Goal: Information Seeking & Learning: Find specific fact

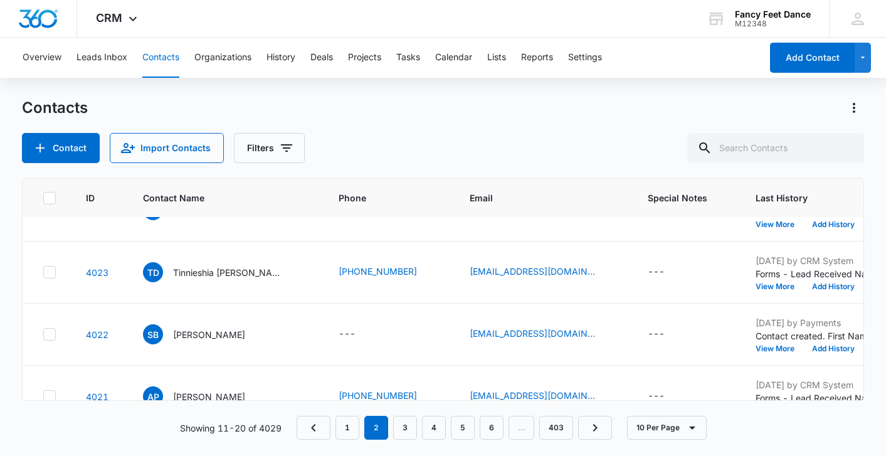
scroll to position [294, 0]
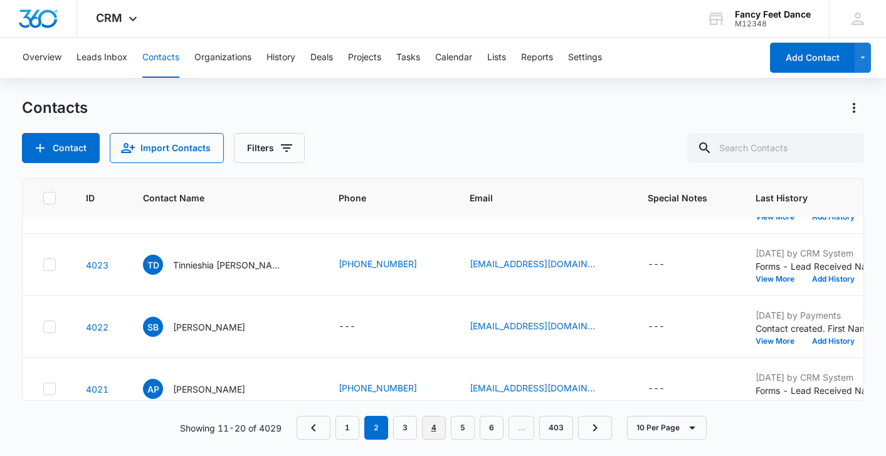
click at [430, 437] on link "4" at bounding box center [434, 428] width 24 height 24
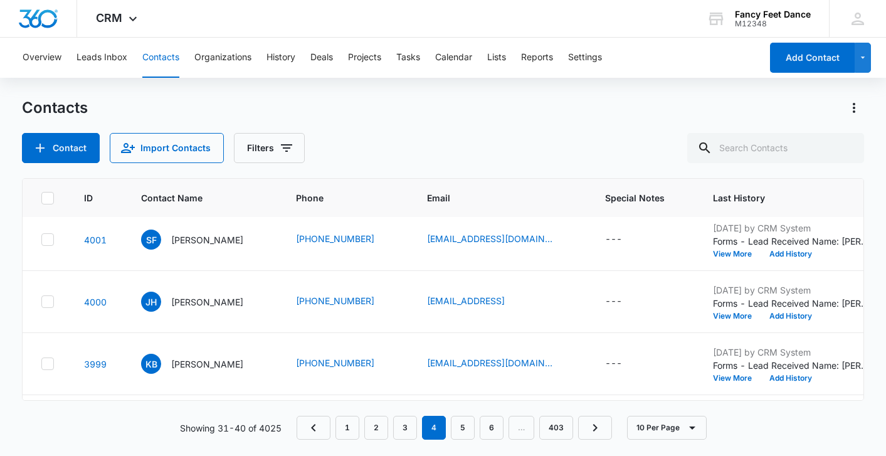
scroll to position [177, 2]
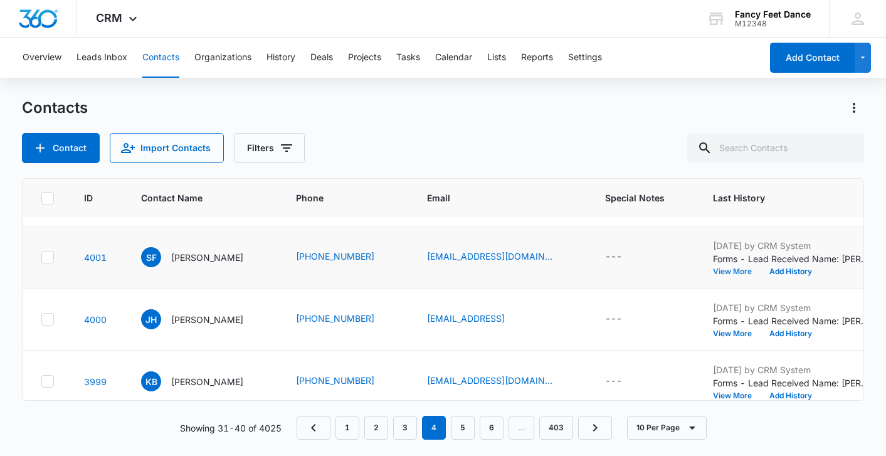
click at [744, 268] on button "View More" at bounding box center [737, 272] width 48 height 8
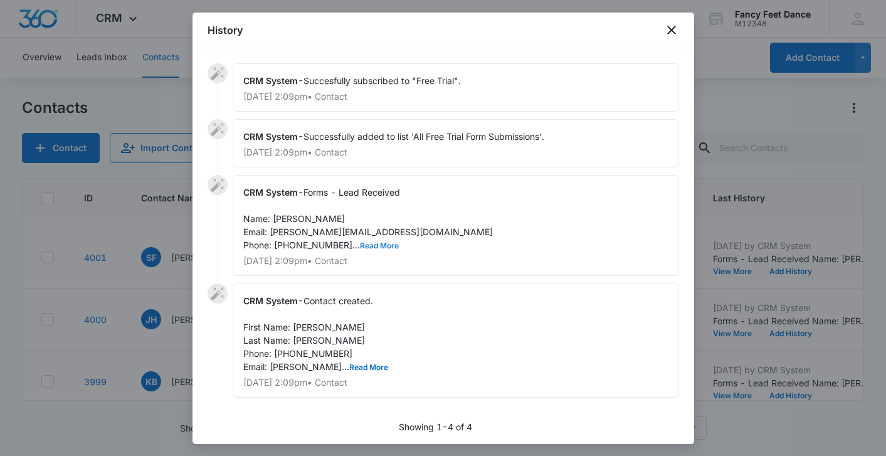
click at [360, 243] on button "Read More" at bounding box center [379, 246] width 39 height 8
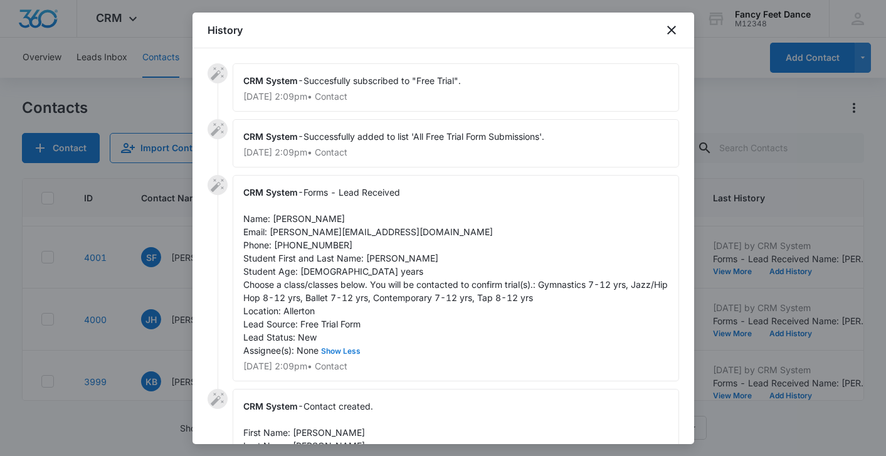
scroll to position [438, 2]
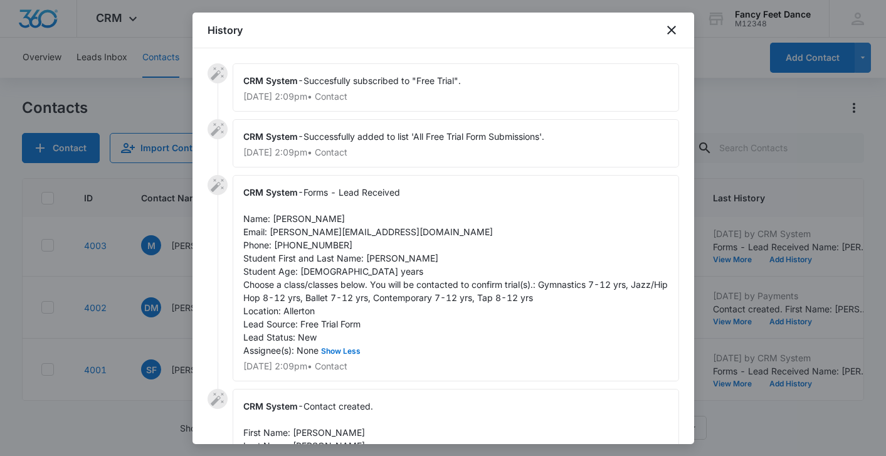
click at [135, 335] on div at bounding box center [443, 228] width 886 height 456
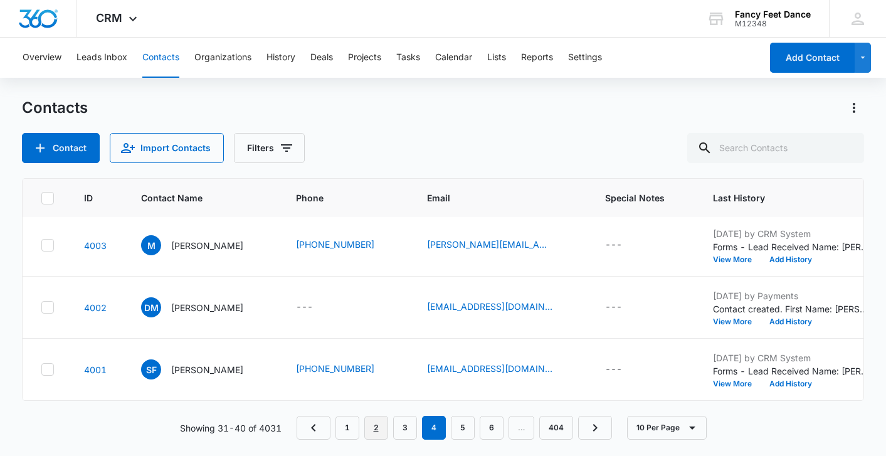
click at [387, 432] on link "2" at bounding box center [376, 428] width 24 height 24
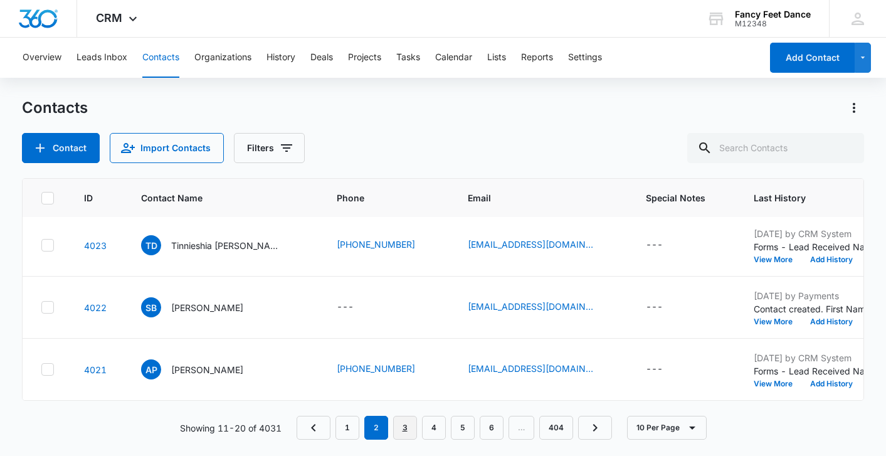
click at [409, 423] on link "3" at bounding box center [405, 428] width 24 height 24
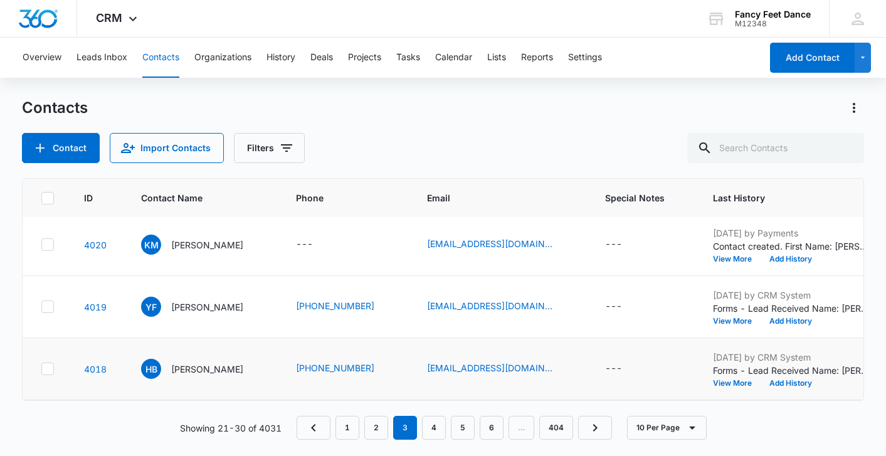
scroll to position [0, 2]
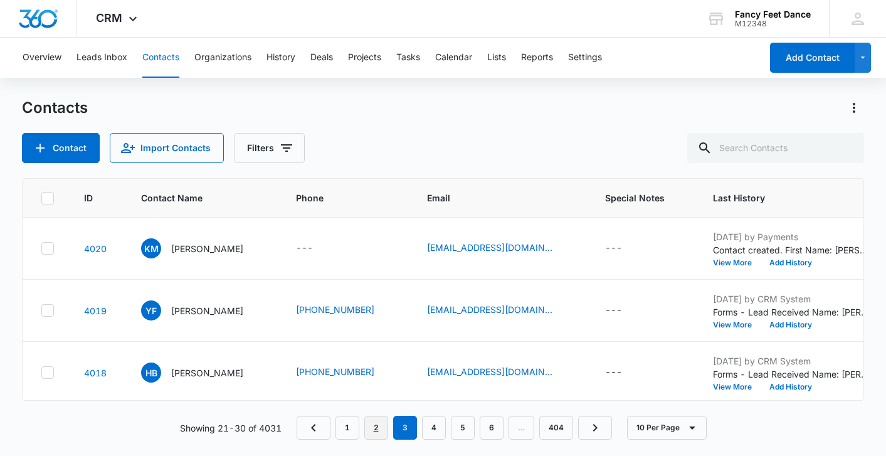
click at [386, 432] on link "2" at bounding box center [376, 428] width 24 height 24
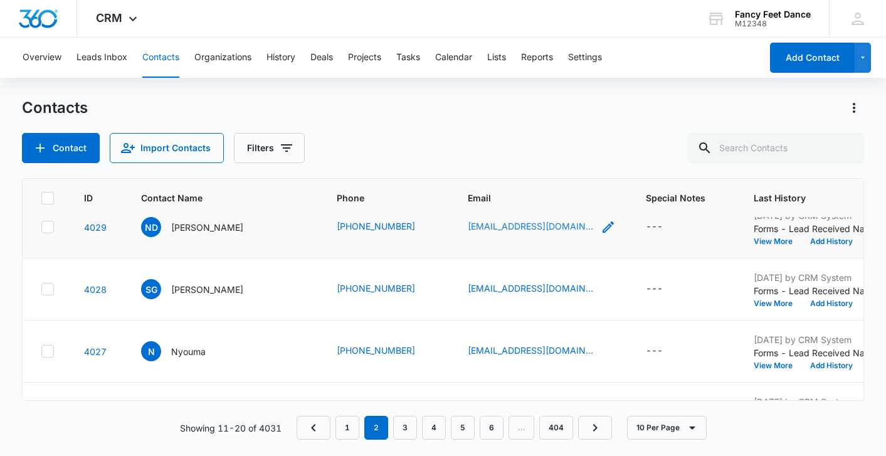
scroll to position [438, 2]
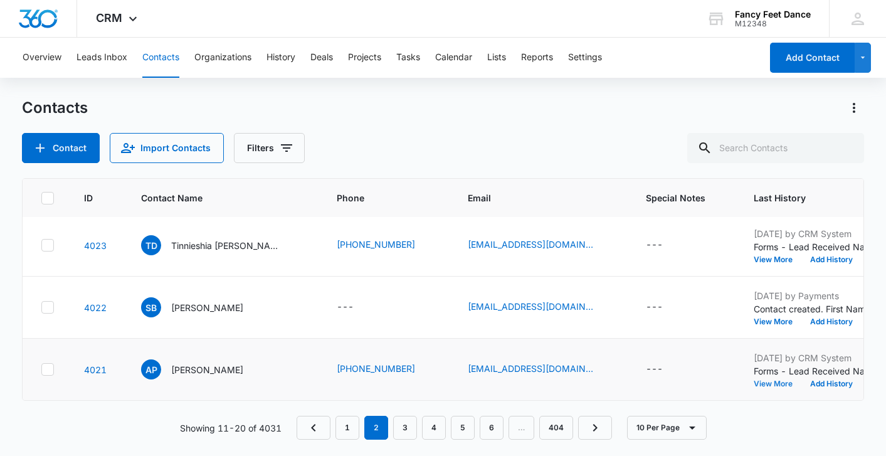
click at [754, 383] on button "View More" at bounding box center [778, 384] width 48 height 8
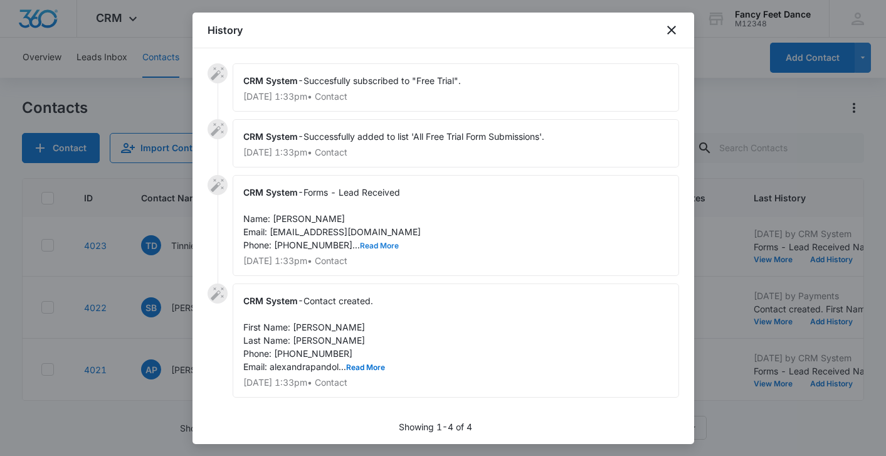
click at [367, 239] on div "CRM System - Forms - Lead Received Name: Alexandra Pandolas Email: alexandrapan…" at bounding box center [456, 225] width 447 height 101
click at [367, 242] on button "Read More" at bounding box center [379, 246] width 39 height 8
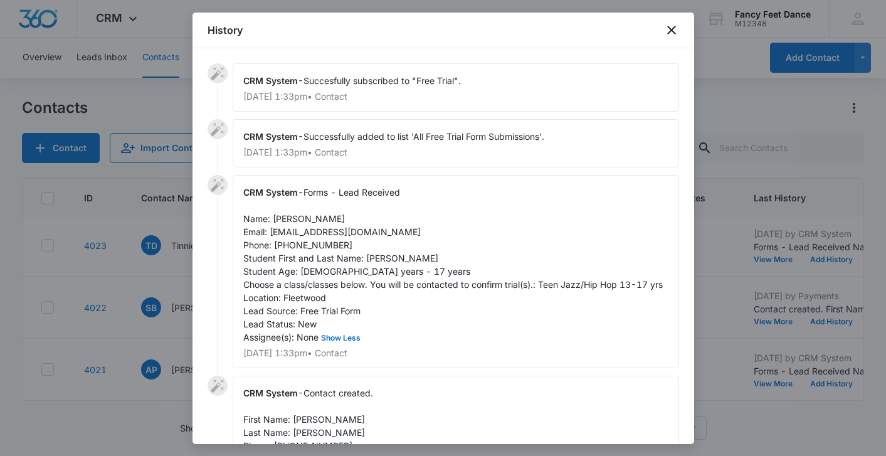
click at [364, 245] on div "CRM System - Forms - Lead Received Name: Alexandra Pandolas Email: alexandrapan…" at bounding box center [456, 271] width 447 height 193
click at [180, 231] on div at bounding box center [443, 228] width 886 height 456
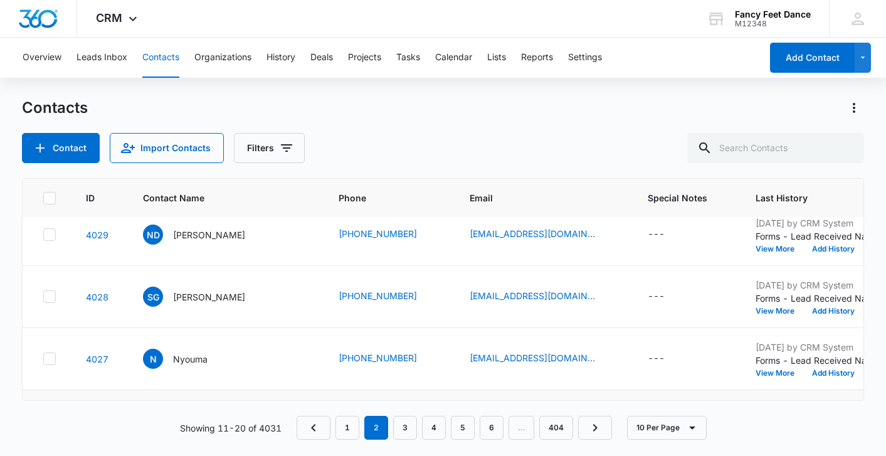
scroll to position [73, 0]
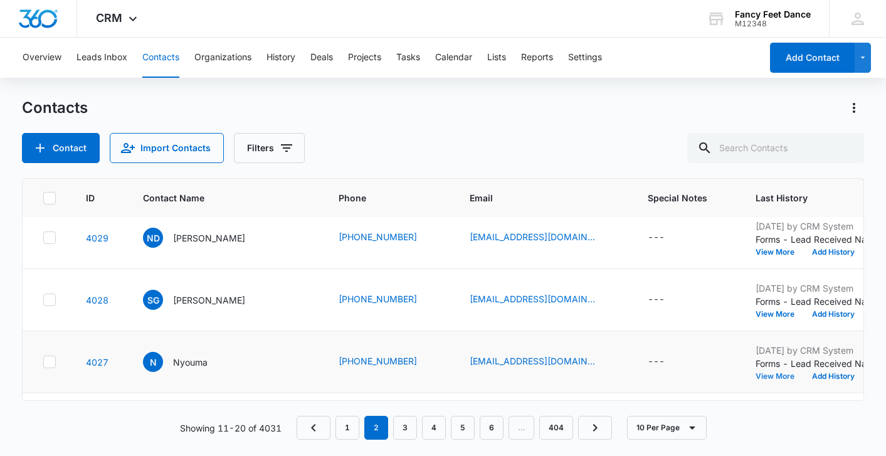
click at [756, 380] on button "View More" at bounding box center [780, 377] width 48 height 8
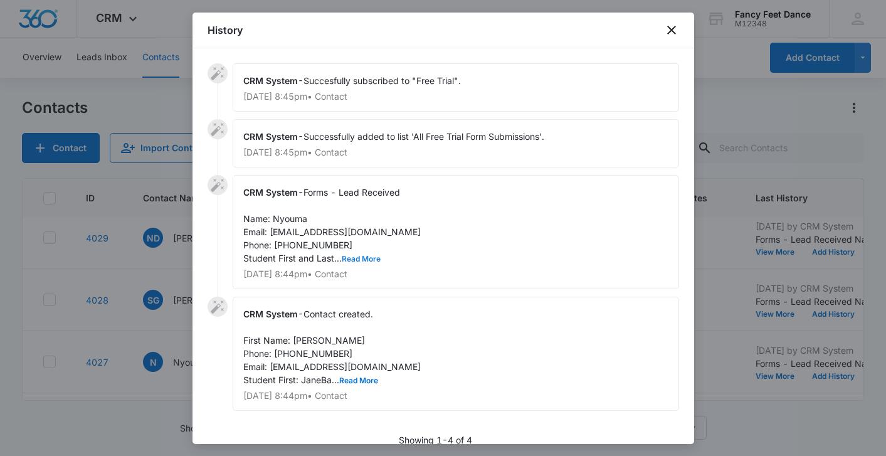
click at [363, 260] on button "Read More" at bounding box center [361, 259] width 39 height 8
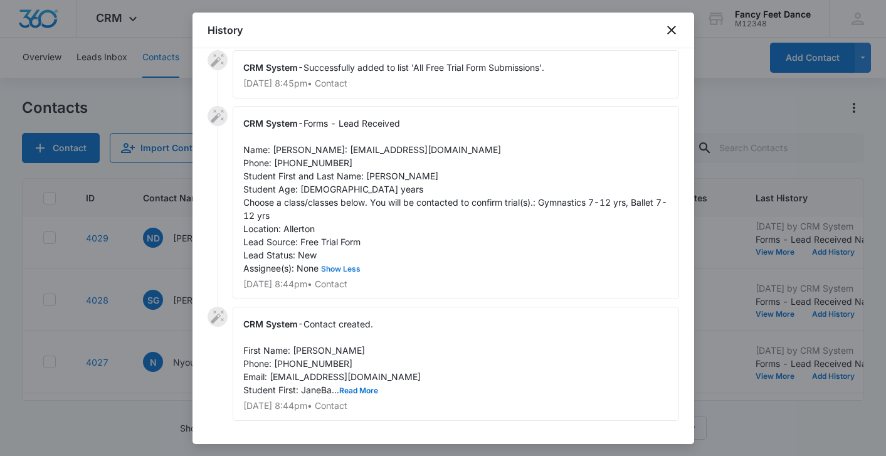
scroll to position [71, 0]
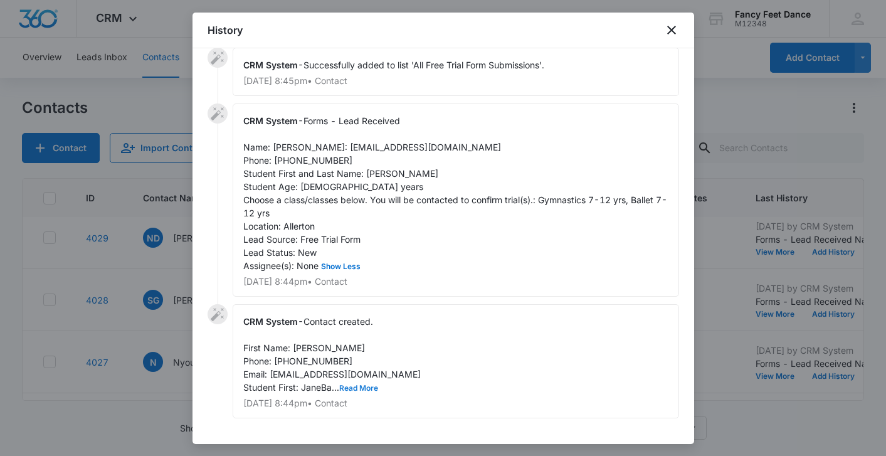
click at [364, 392] on button "Read More" at bounding box center [358, 388] width 39 height 8
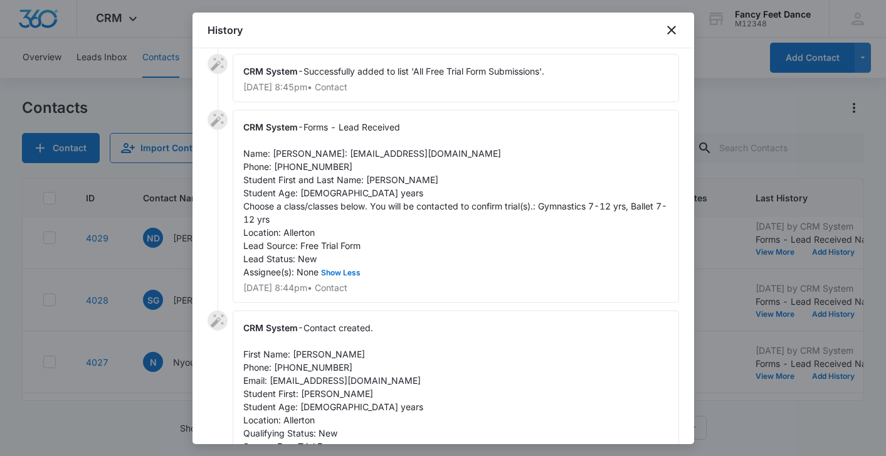
scroll to position [48, 0]
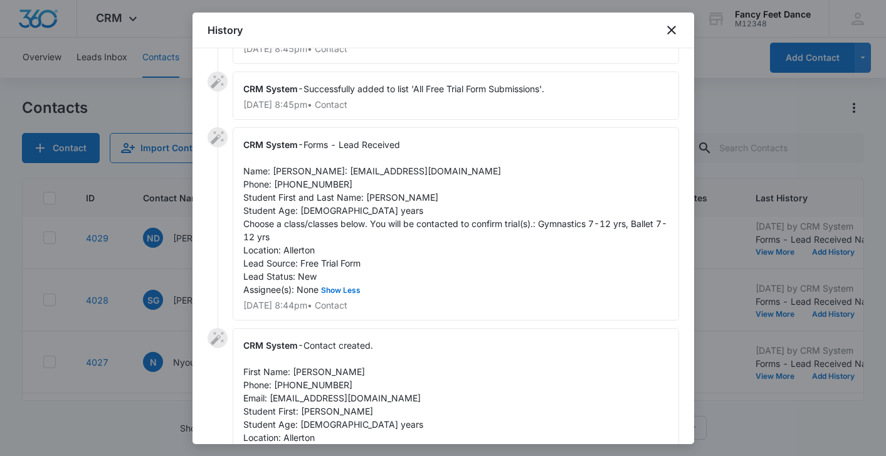
click at [376, 213] on span "Forms - Lead Received Name: [PERSON_NAME]: [EMAIL_ADDRESS][DOMAIN_NAME] Phone: …" at bounding box center [455, 217] width 424 height 156
copy span "JaneBa"
click at [294, 167] on span "Forms - Lead Received Name: [PERSON_NAME]: [EMAIL_ADDRESS][DOMAIN_NAME] Phone: …" at bounding box center [455, 217] width 424 height 156
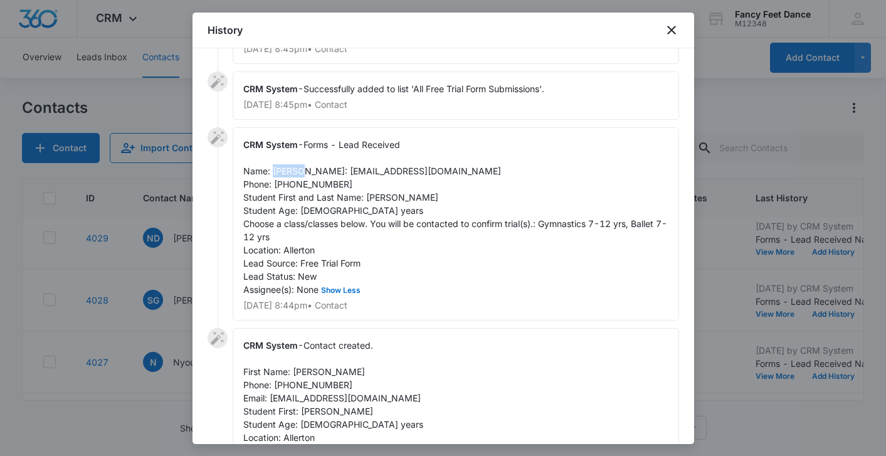
copy span "Nyouma"
click at [296, 198] on span "Forms - Lead Received Name: [PERSON_NAME]: [EMAIL_ADDRESS][DOMAIN_NAME] Phone: …" at bounding box center [455, 217] width 424 height 156
copy span "6467174488"
click at [164, 313] on div at bounding box center [443, 228] width 886 height 456
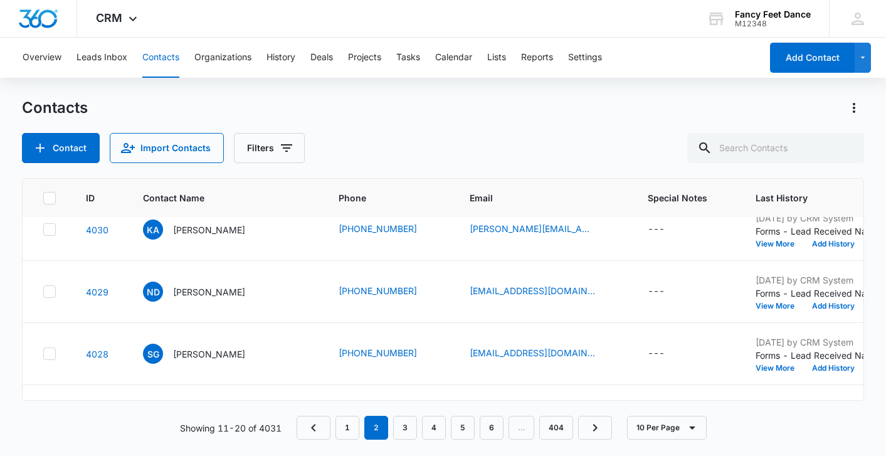
scroll to position [15, 0]
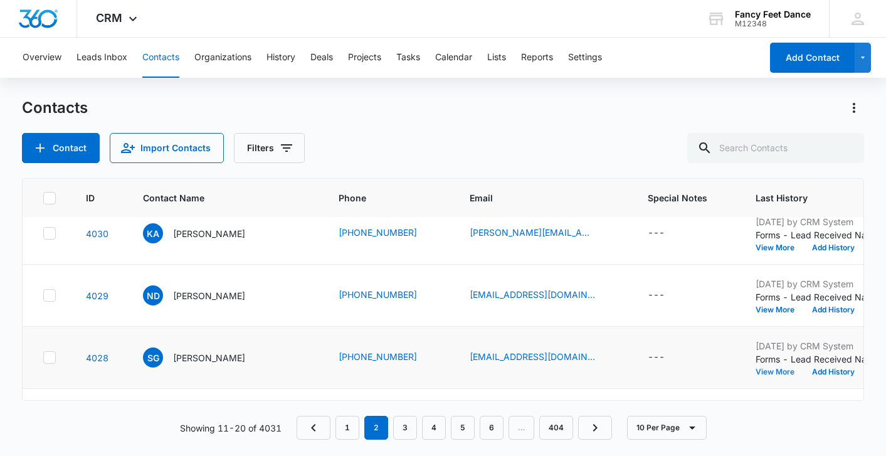
click at [756, 370] on button "View More" at bounding box center [780, 372] width 48 height 8
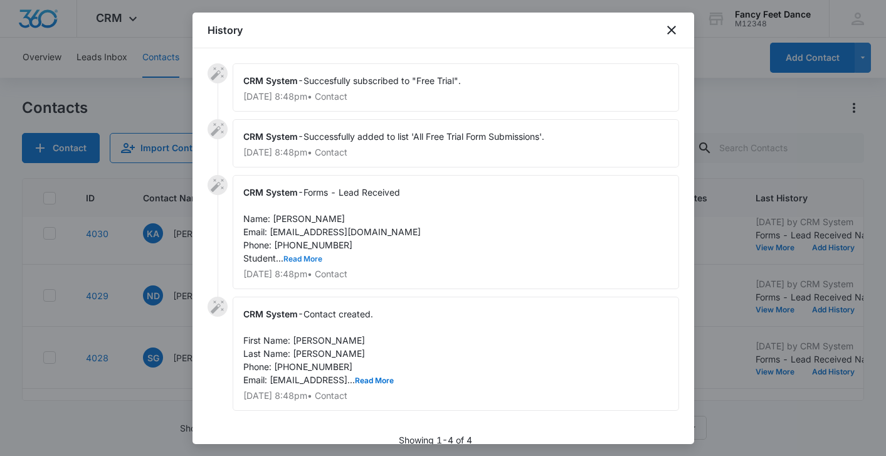
click at [314, 258] on button "Read More" at bounding box center [302, 259] width 39 height 8
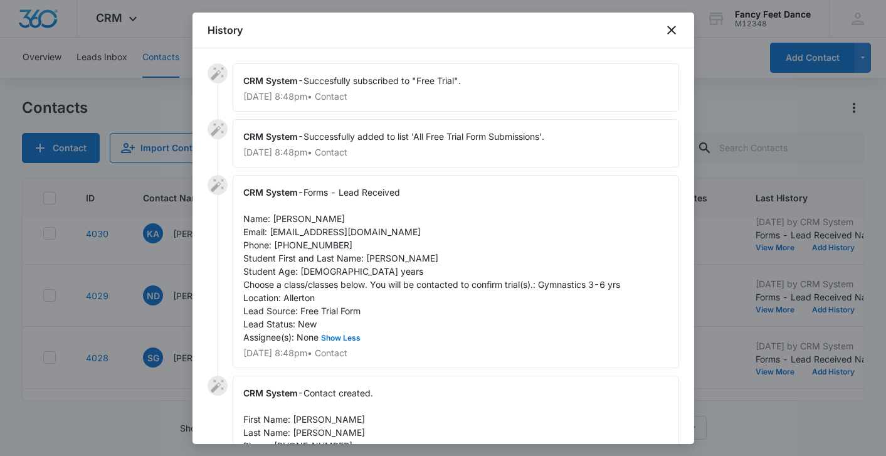
click at [287, 220] on span "Forms - Lead Received Name: [PERSON_NAME] Email: [EMAIL_ADDRESS][DOMAIN_NAME] P…" at bounding box center [431, 265] width 377 height 156
copy span "Shania"
click at [374, 258] on span "Forms - Lead Received Name: [PERSON_NAME] Email: [EMAIL_ADDRESS][DOMAIN_NAME] P…" at bounding box center [431, 265] width 377 height 156
click at [373, 258] on span "Forms - Lead Received Name: [PERSON_NAME] Email: [EMAIL_ADDRESS][DOMAIN_NAME] P…" at bounding box center [431, 265] width 377 height 156
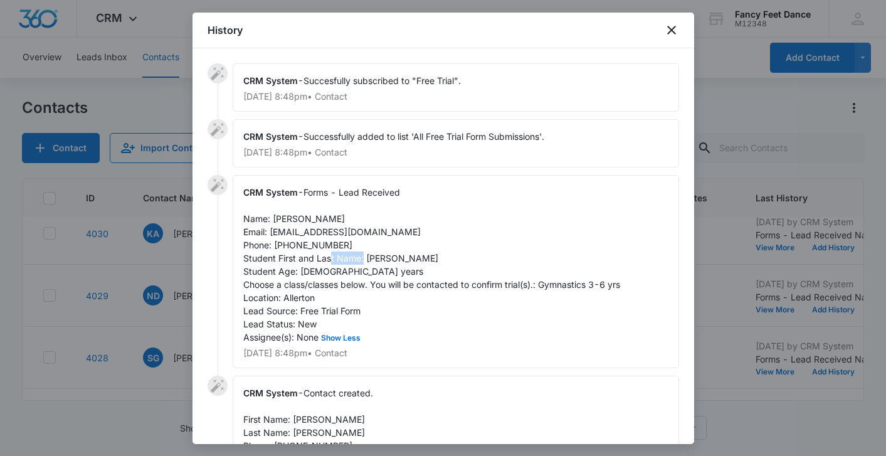
copy span "Alaiyah"
click at [300, 246] on span "Forms - Lead Received Name: [PERSON_NAME] Email: [EMAIL_ADDRESS][DOMAIN_NAME] P…" at bounding box center [431, 265] width 377 height 156
copy span "5185967903"
click at [147, 250] on div at bounding box center [443, 228] width 886 height 456
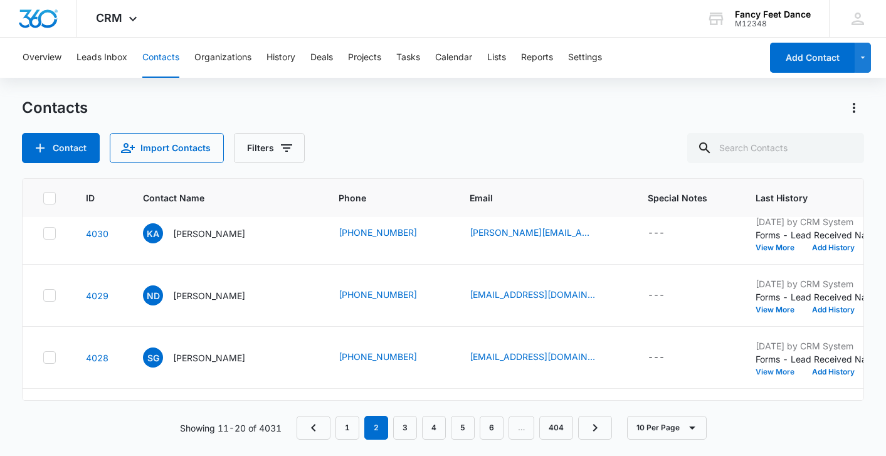
scroll to position [0, 0]
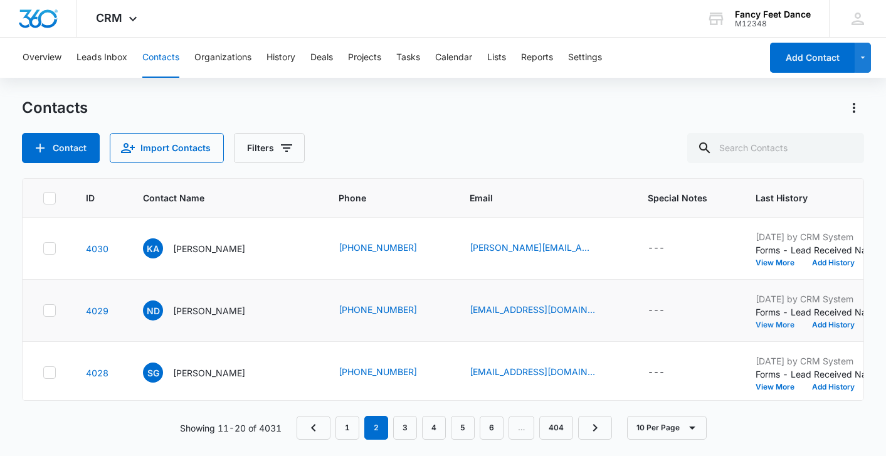
click at [756, 322] on button "View More" at bounding box center [780, 325] width 48 height 8
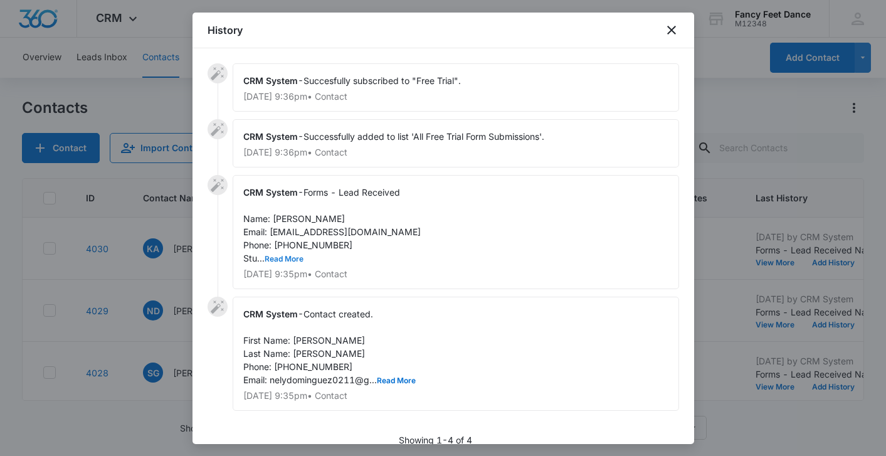
click at [291, 258] on button "Read More" at bounding box center [284, 259] width 39 height 8
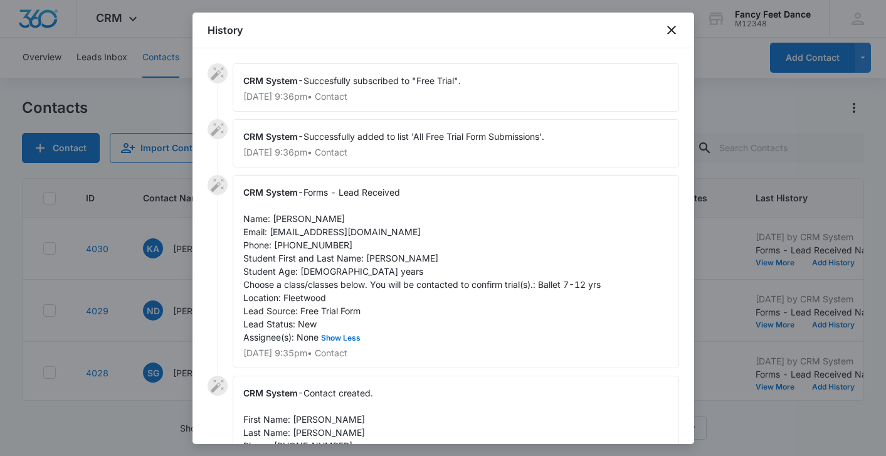
click at [384, 257] on span "Forms - Lead Received Name: [PERSON_NAME] Email: [EMAIL_ADDRESS][DOMAIN_NAME] P…" at bounding box center [421, 265] width 357 height 156
copy span "Charlotte"
click at [285, 223] on span "Forms - Lead Received Name: [PERSON_NAME] Email: [EMAIL_ADDRESS][DOMAIN_NAME] P…" at bounding box center [421, 265] width 357 height 156
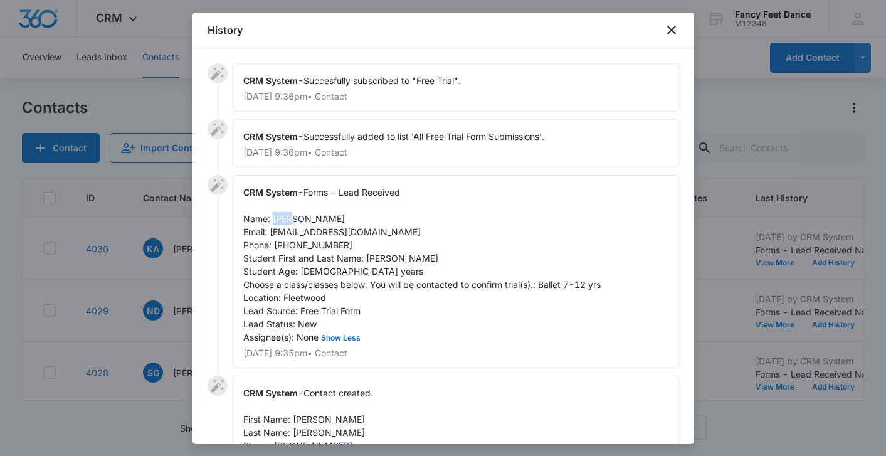
copy span "Nely"
click at [312, 240] on span "Forms - Lead Received Name: [PERSON_NAME] Email: [EMAIL_ADDRESS][DOMAIN_NAME] P…" at bounding box center [421, 265] width 357 height 156
copy span "9142336595"
click at [122, 330] on div at bounding box center [443, 228] width 886 height 456
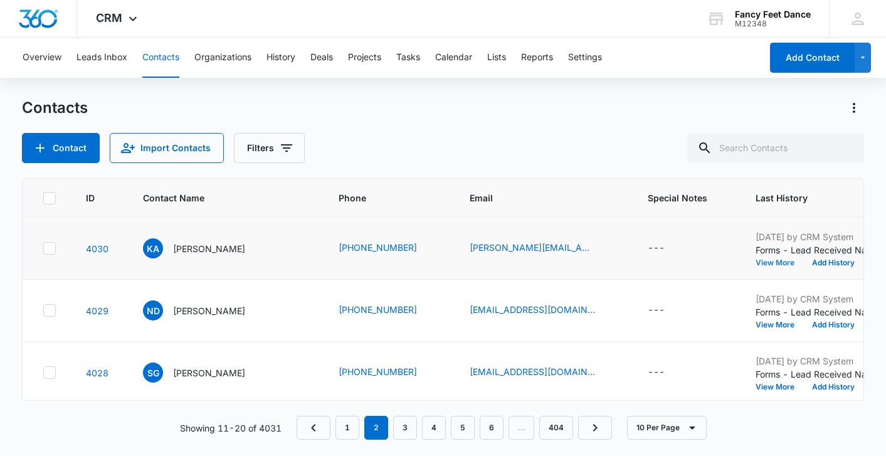
click at [756, 266] on button "View More" at bounding box center [780, 263] width 48 height 8
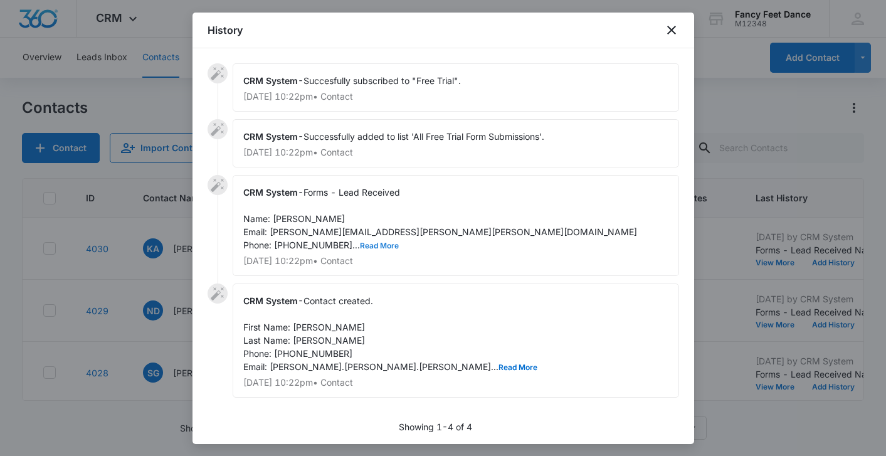
click at [360, 247] on button "Read More" at bounding box center [379, 246] width 39 height 8
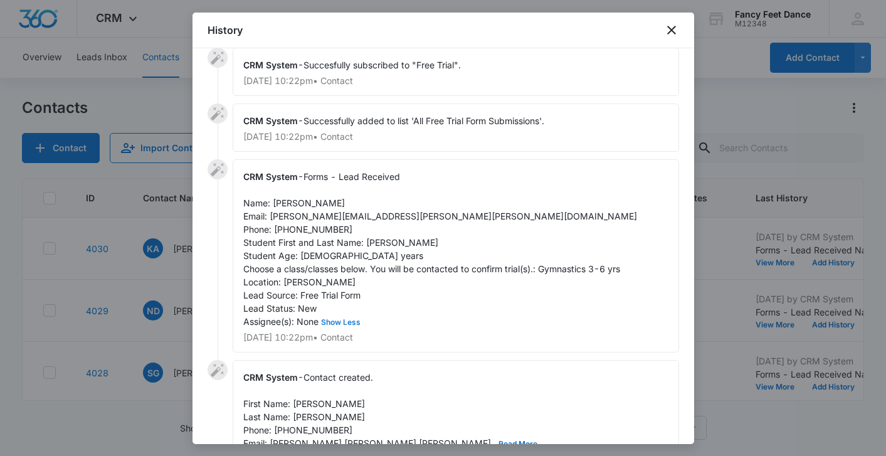
scroll to position [18, 0]
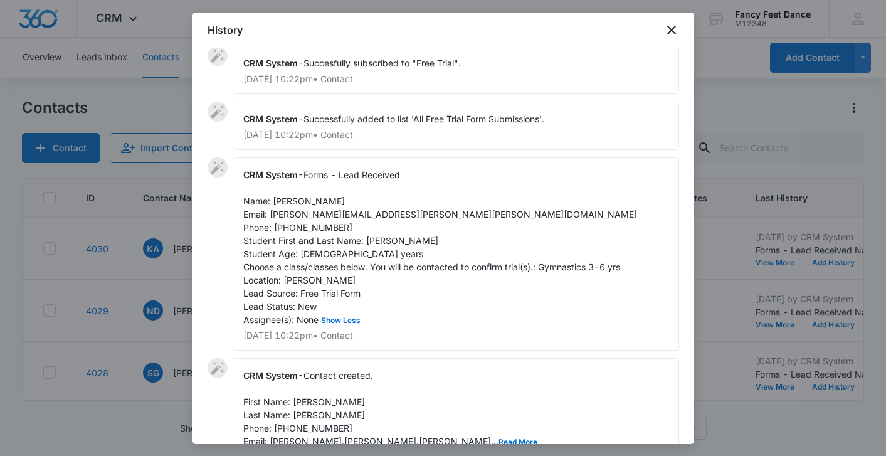
click at [381, 239] on span "Forms - Lead Received Name: [PERSON_NAME] Email: [PERSON_NAME][EMAIL_ADDRESS][P…" at bounding box center [440, 247] width 394 height 156
copy span "[PERSON_NAME]"
click at [295, 202] on span "Forms - Lead Received Name: [PERSON_NAME] Email: [PERSON_NAME][EMAIL_ADDRESS][P…" at bounding box center [440, 247] width 394 height 156
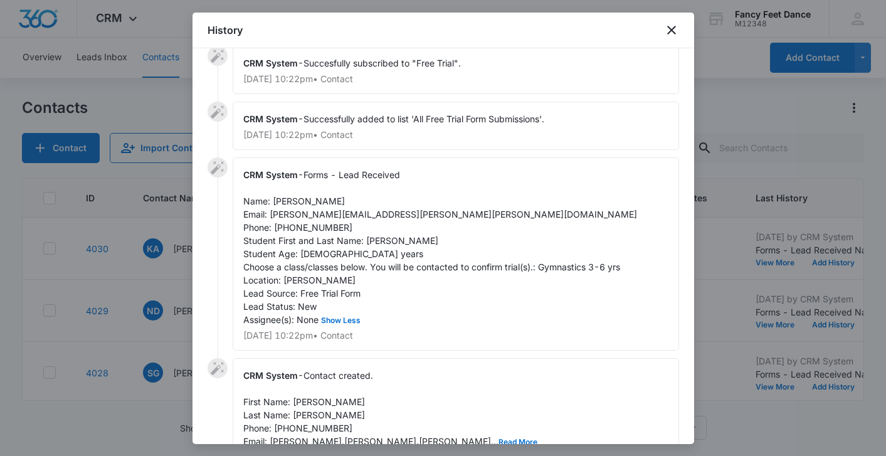
click at [315, 224] on span "Forms - Lead Received Name: [PERSON_NAME] Email: [PERSON_NAME][EMAIL_ADDRESS][P…" at bounding box center [440, 247] width 394 height 156
click at [177, 282] on div at bounding box center [443, 228] width 886 height 456
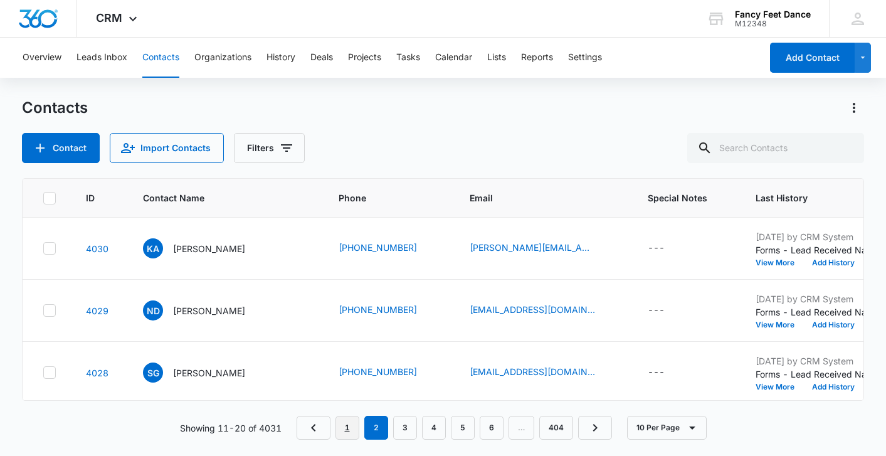
click at [355, 428] on link "1" at bounding box center [348, 428] width 24 height 24
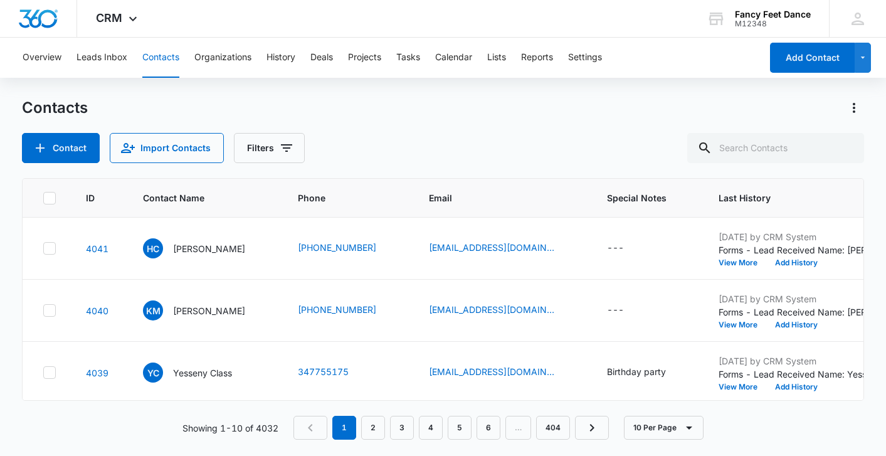
scroll to position [438, 0]
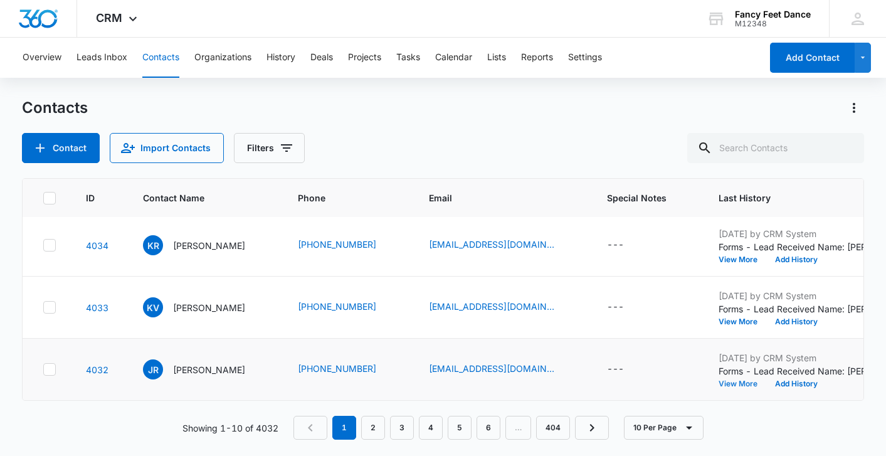
click at [727, 381] on button "View More" at bounding box center [743, 384] width 48 height 8
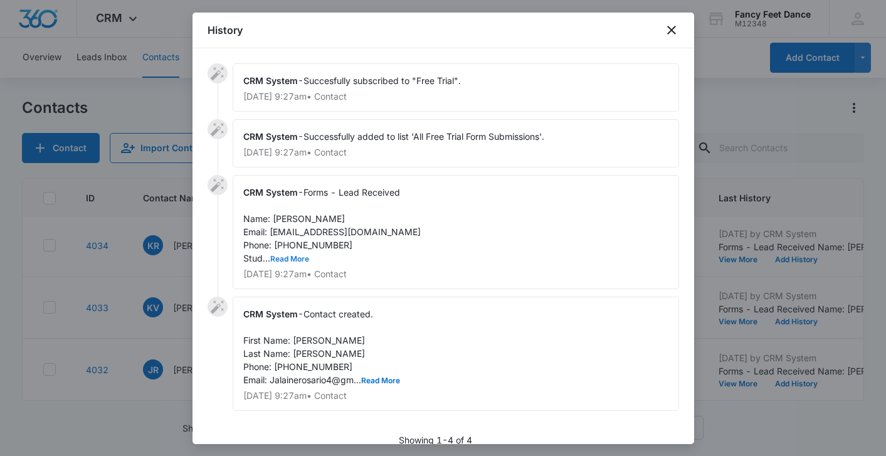
click at [297, 255] on button "Read More" at bounding box center [289, 259] width 39 height 8
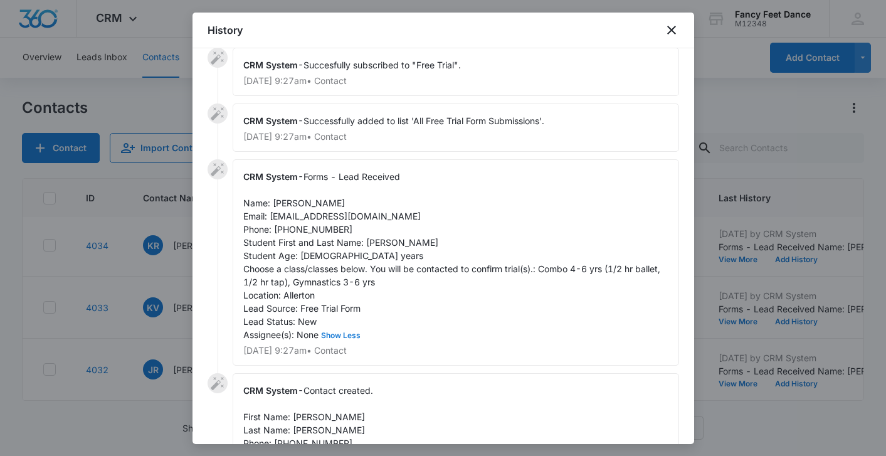
scroll to position [20, 0]
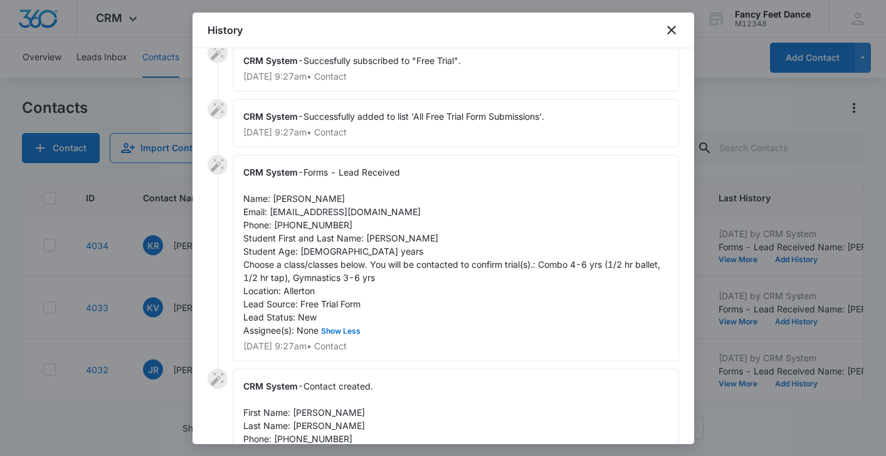
click at [361, 241] on span "Forms - Lead Received Name: [PERSON_NAME] Email: [EMAIL_ADDRESS][DOMAIN_NAME] P…" at bounding box center [453, 251] width 420 height 169
click at [376, 241] on span "Forms - Lead Received Name: [PERSON_NAME] Email: [EMAIL_ADDRESS][DOMAIN_NAME] P…" at bounding box center [453, 251] width 420 height 169
click at [283, 201] on span "Forms - Lead Received Name: [PERSON_NAME] Email: [EMAIL_ADDRESS][DOMAIN_NAME] P…" at bounding box center [453, 251] width 420 height 169
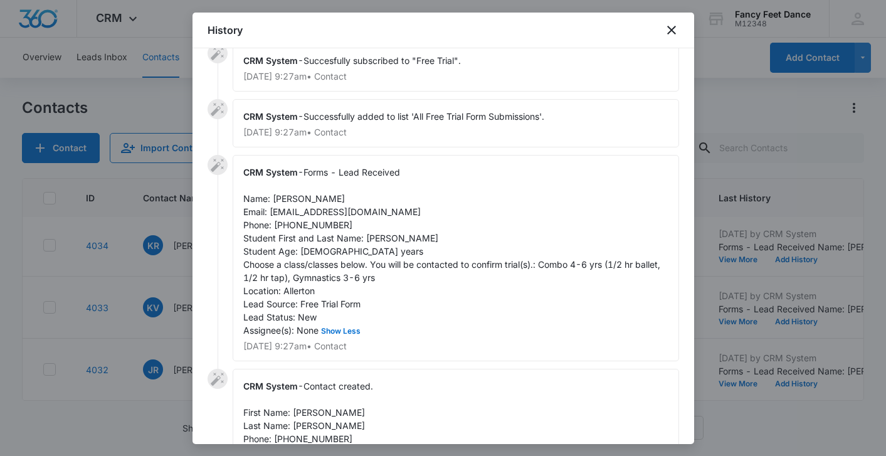
click at [328, 221] on span "Forms - Lead Received Name: [PERSON_NAME] Email: [EMAIL_ADDRESS][DOMAIN_NAME] P…" at bounding box center [453, 251] width 420 height 169
click at [161, 292] on div at bounding box center [443, 228] width 886 height 456
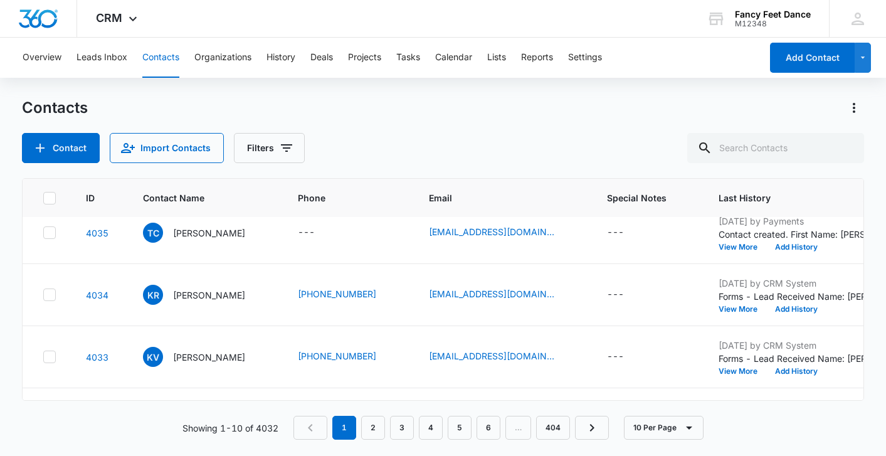
scroll to position [388, 0]
click at [742, 374] on button "View More" at bounding box center [743, 372] width 48 height 8
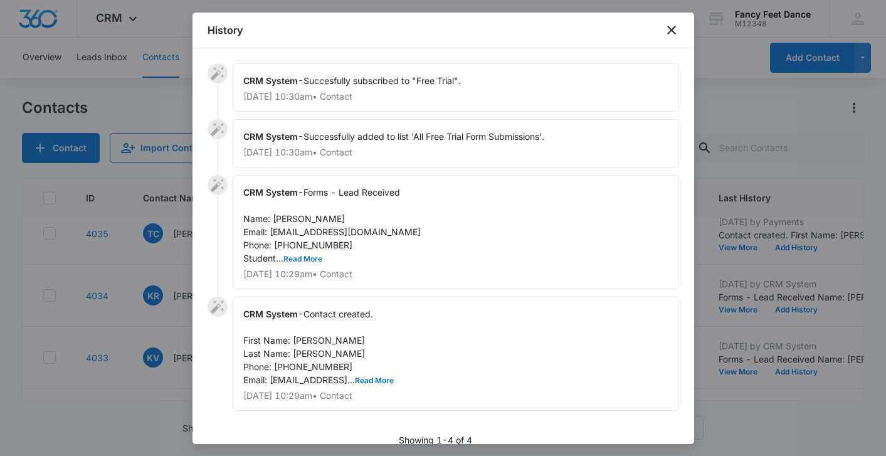
click at [308, 258] on button "Read More" at bounding box center [302, 259] width 39 height 8
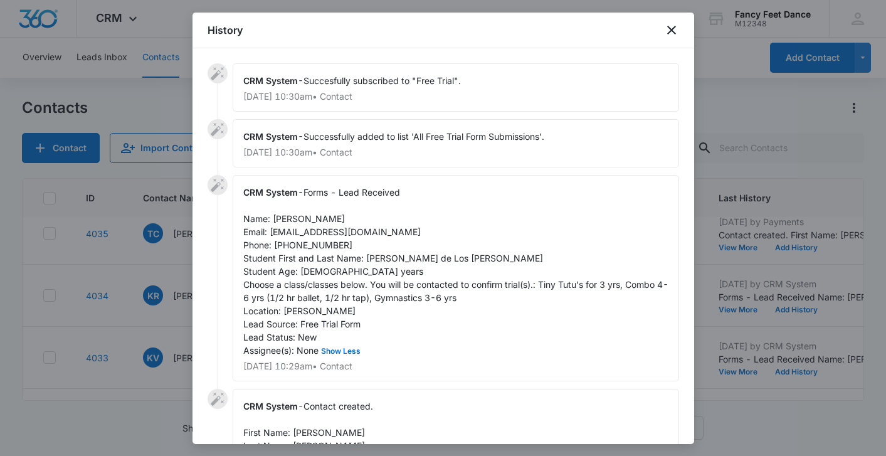
click at [374, 255] on span "Forms - Lead Received Name: [PERSON_NAME] Email: [EMAIL_ADDRESS][DOMAIN_NAME] P…" at bounding box center [455, 271] width 425 height 169
click at [285, 223] on span "Forms - Lead Received Name: [PERSON_NAME] Email: [EMAIL_ADDRESS][DOMAIN_NAME] P…" at bounding box center [455, 271] width 425 height 169
click at [312, 431] on span "Contact created. First Name: [PERSON_NAME] Last Name: [PERSON_NAME] Phone: [PHO…" at bounding box center [318, 439] width 151 height 77
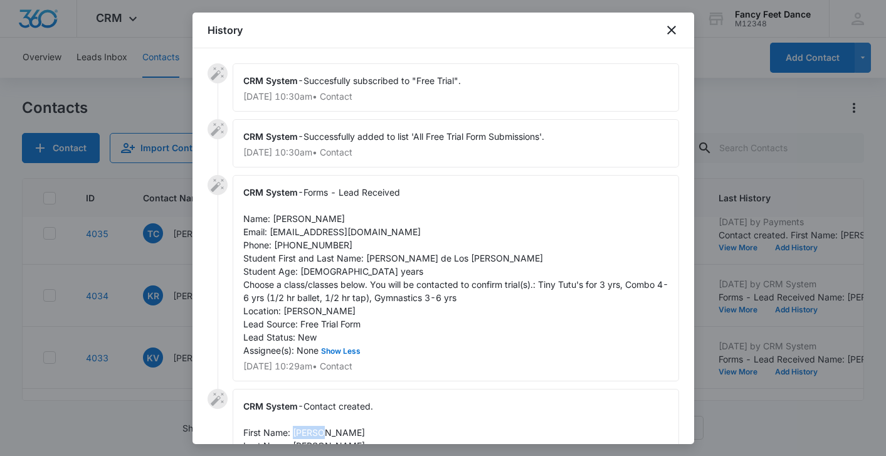
click at [312, 431] on span "Contact created. First Name: [PERSON_NAME] Last Name: [PERSON_NAME] Phone: [PHO…" at bounding box center [318, 439] width 151 height 77
click at [319, 241] on span "Forms - Lead Received Name: [PERSON_NAME] Email: [EMAIL_ADDRESS][DOMAIN_NAME] P…" at bounding box center [455, 271] width 425 height 169
click at [146, 292] on div at bounding box center [443, 228] width 886 height 456
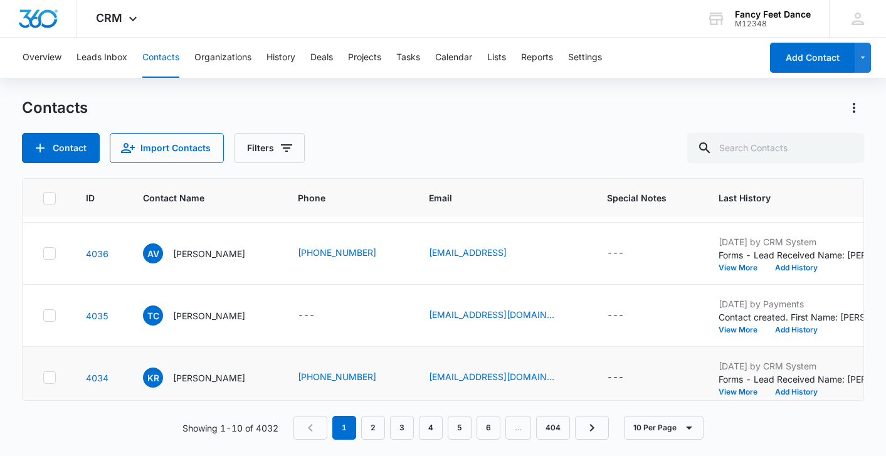
scroll to position [306, 0]
click at [734, 391] on button "View More" at bounding box center [743, 392] width 48 height 8
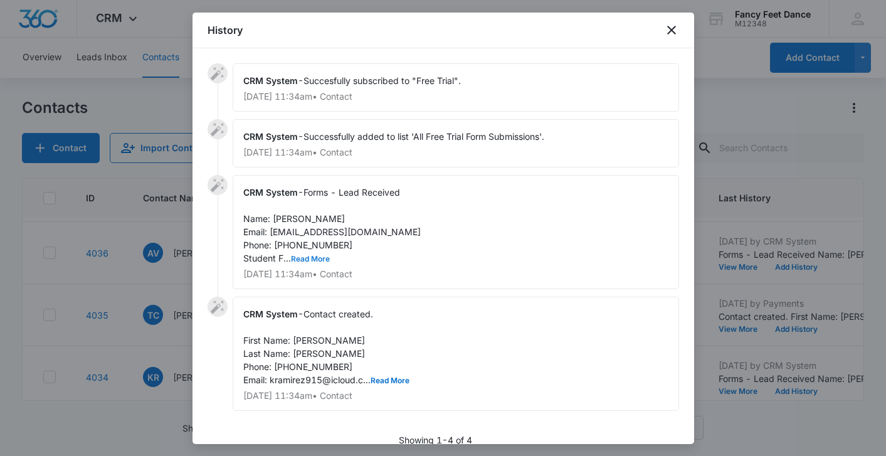
click at [314, 262] on button "Read More" at bounding box center [310, 259] width 39 height 8
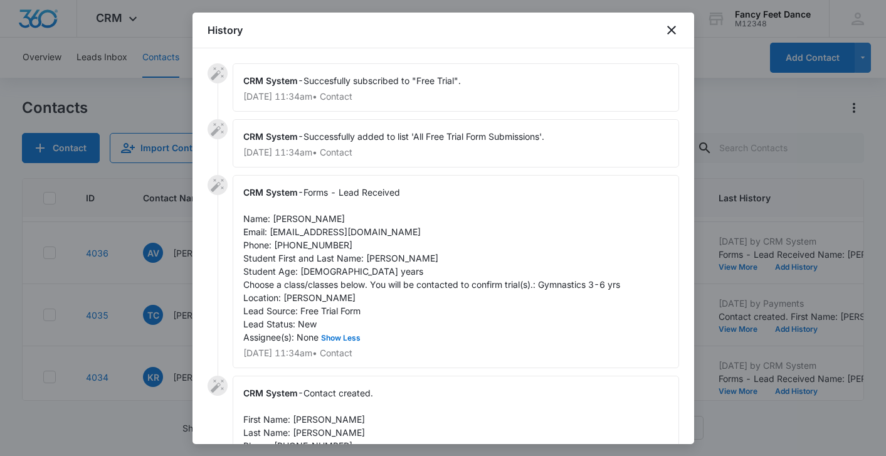
click at [376, 256] on span "Forms - Lead Received Name: [PERSON_NAME] Email: [EMAIL_ADDRESS][DOMAIN_NAME] P…" at bounding box center [431, 265] width 377 height 156
click at [375, 256] on span "Forms - Lead Received Name: [PERSON_NAME] Email: [EMAIL_ADDRESS][DOMAIN_NAME] P…" at bounding box center [431, 265] width 377 height 156
click at [283, 217] on span "Forms - Lead Received Name: [PERSON_NAME] Email: [EMAIL_ADDRESS][DOMAIN_NAME] P…" at bounding box center [431, 265] width 377 height 156
click at [282, 217] on span "Forms - Lead Received Name: [PERSON_NAME] Email: [EMAIL_ADDRESS][DOMAIN_NAME] P…" at bounding box center [431, 265] width 377 height 156
click at [322, 245] on span "Forms - Lead Received Name: [PERSON_NAME] Email: [EMAIL_ADDRESS][DOMAIN_NAME] P…" at bounding box center [431, 265] width 377 height 156
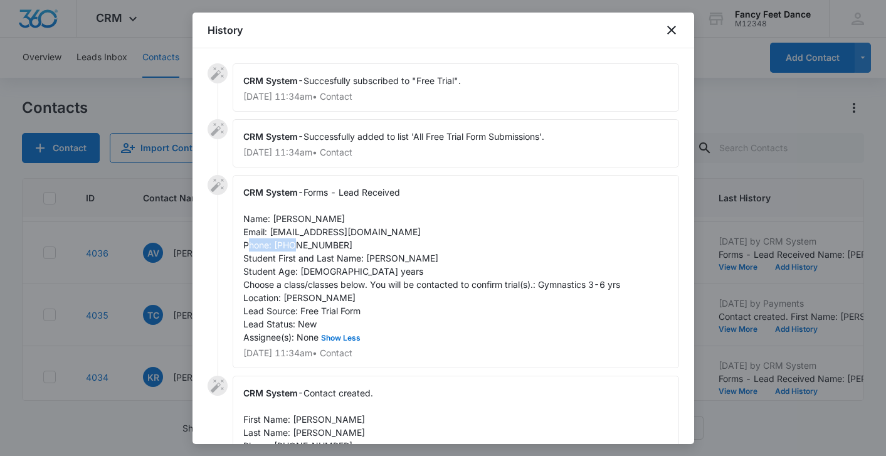
click at [322, 245] on span "Forms - Lead Received Name: [PERSON_NAME] Email: [EMAIL_ADDRESS][DOMAIN_NAME] P…" at bounding box center [431, 265] width 377 height 156
click at [135, 289] on div at bounding box center [443, 228] width 886 height 456
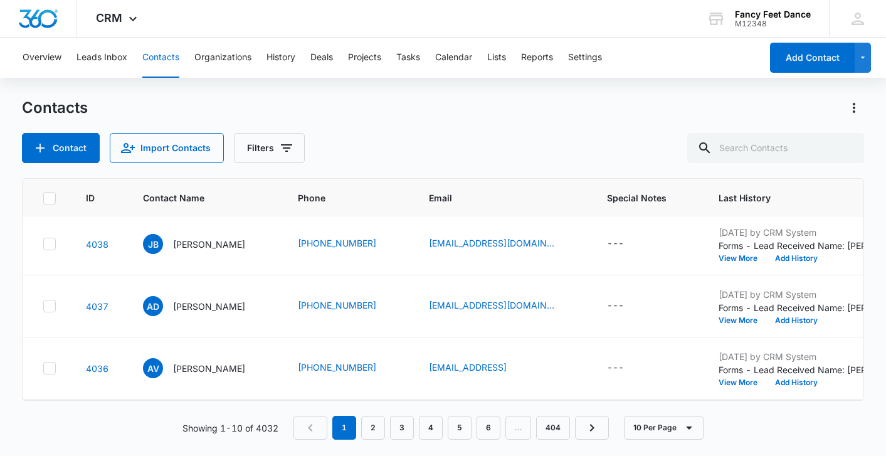
scroll to position [189, 0]
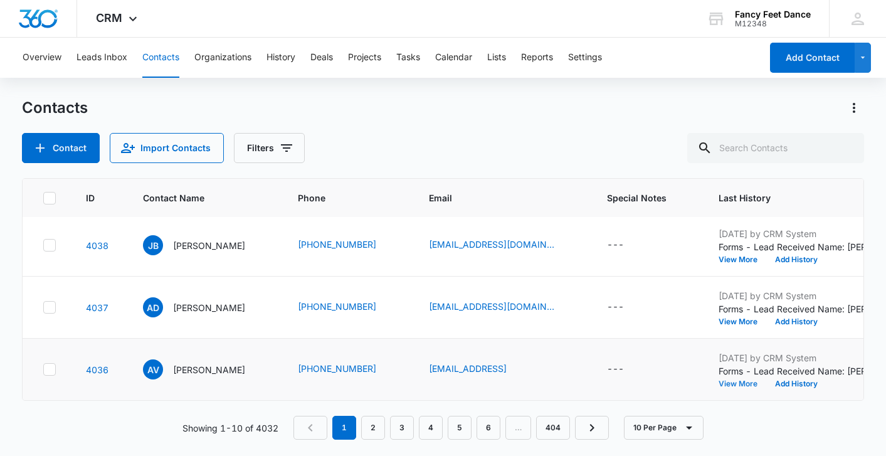
click at [738, 382] on button "View More" at bounding box center [743, 384] width 48 height 8
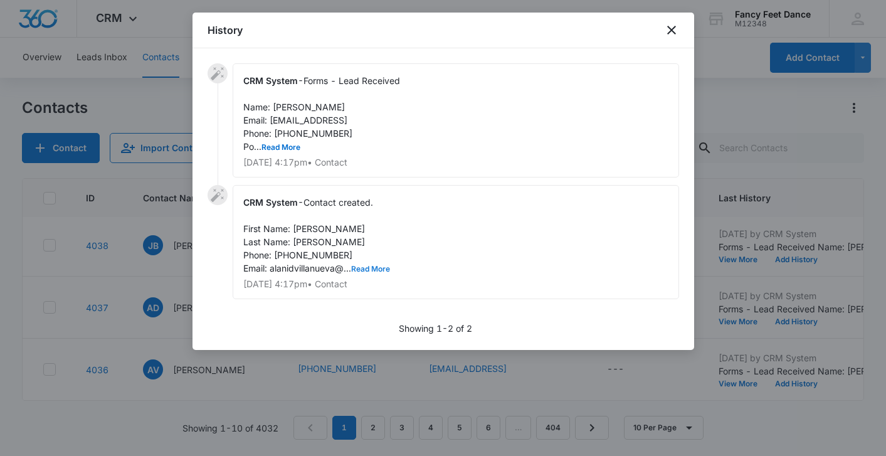
click at [378, 267] on button "Read More" at bounding box center [370, 269] width 39 height 8
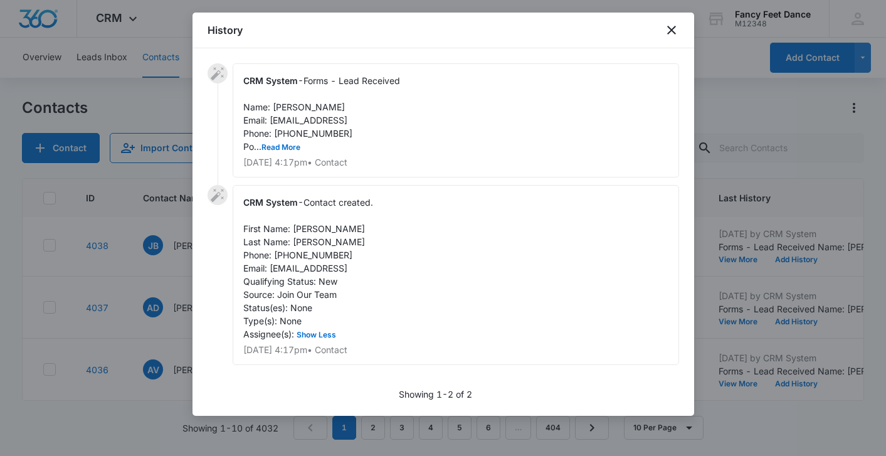
click at [190, 282] on div at bounding box center [443, 228] width 886 height 456
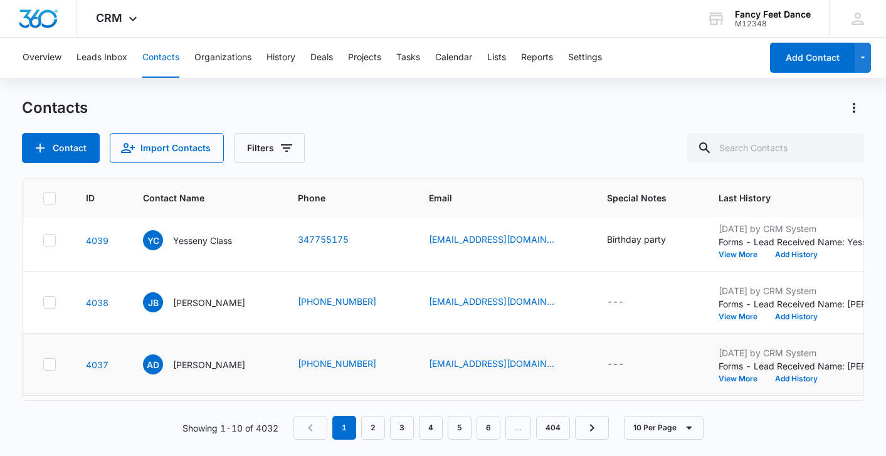
scroll to position [132, 0]
click at [731, 378] on button "View More" at bounding box center [743, 380] width 48 height 8
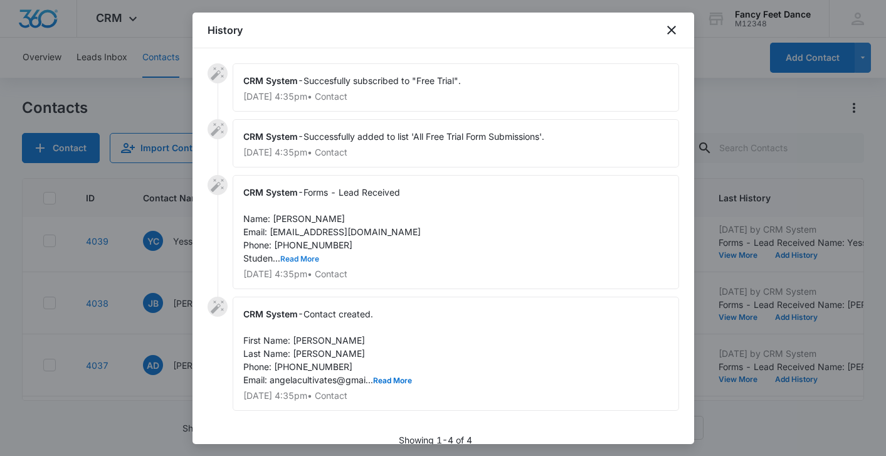
click at [309, 255] on button "Read More" at bounding box center [299, 259] width 39 height 8
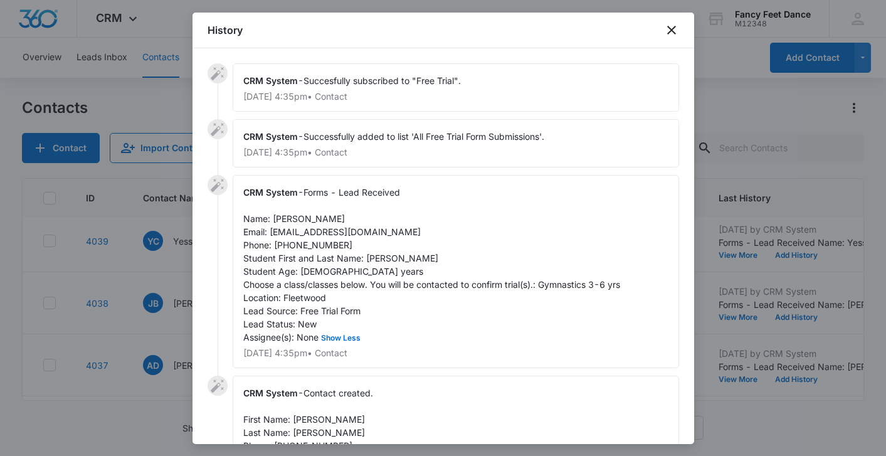
click at [378, 259] on span "Forms - Lead Received Name: [PERSON_NAME] Email: [EMAIL_ADDRESS][DOMAIN_NAME] P…" at bounding box center [431, 265] width 377 height 156
click at [287, 225] on div "CRM System - Forms - Lead Received Name: [PERSON_NAME] Email: [EMAIL_ADDRESS][D…" at bounding box center [456, 271] width 447 height 193
click at [314, 251] on div "CRM System - Forms - Lead Received Name: [PERSON_NAME] Email: [EMAIL_ADDRESS][D…" at bounding box center [456, 271] width 447 height 193
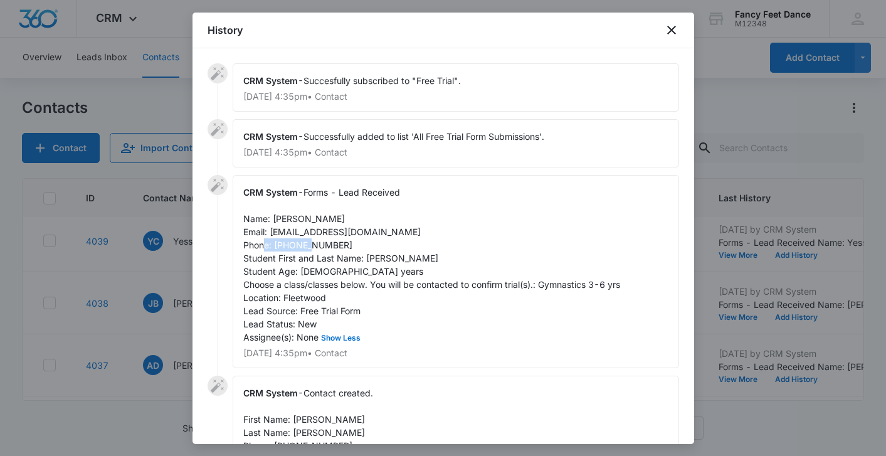
click at [314, 251] on div "CRM System - Forms - Lead Received Name: [PERSON_NAME] Email: [EMAIL_ADDRESS][D…" at bounding box center [456, 271] width 447 height 193
click at [172, 291] on div at bounding box center [443, 228] width 886 height 456
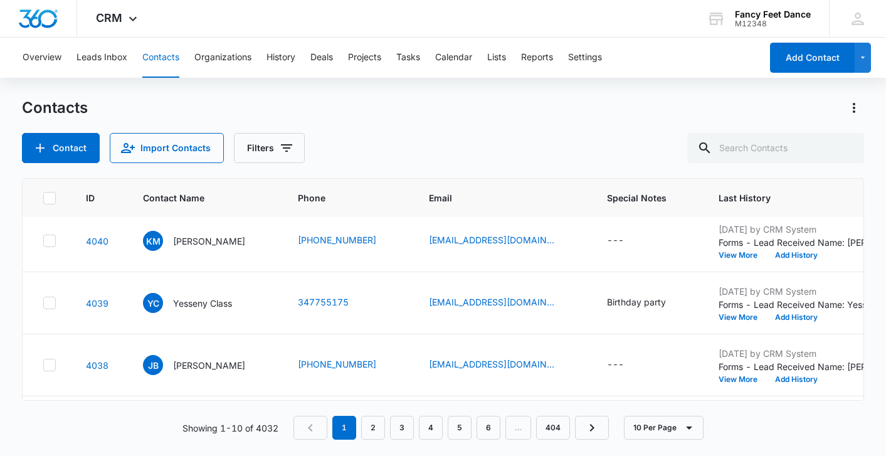
scroll to position [60, 0]
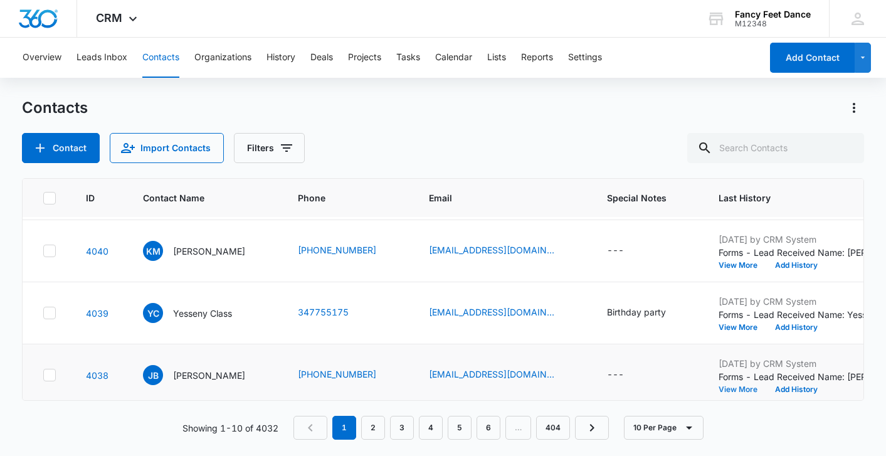
click at [727, 389] on button "View More" at bounding box center [743, 390] width 48 height 8
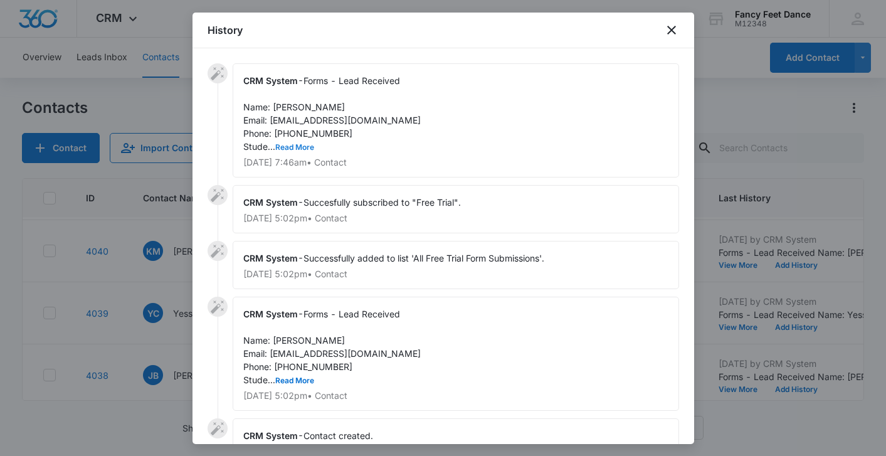
click at [301, 149] on button "Read More" at bounding box center [294, 148] width 39 height 8
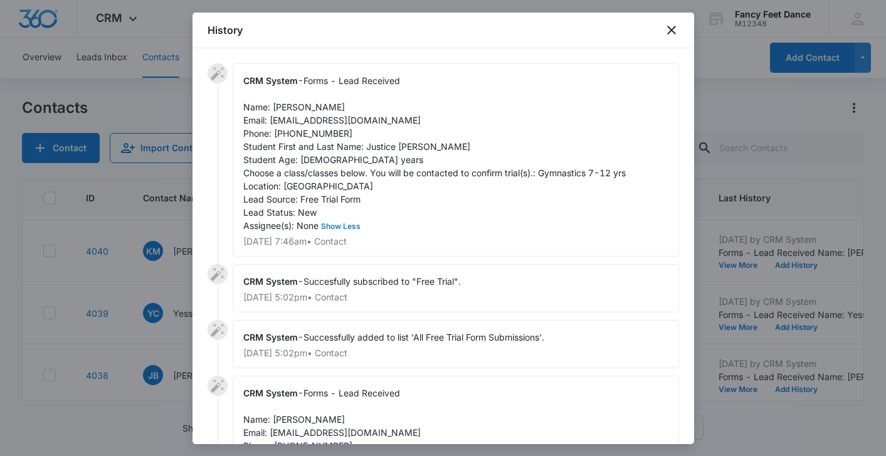
scroll to position [218, 0]
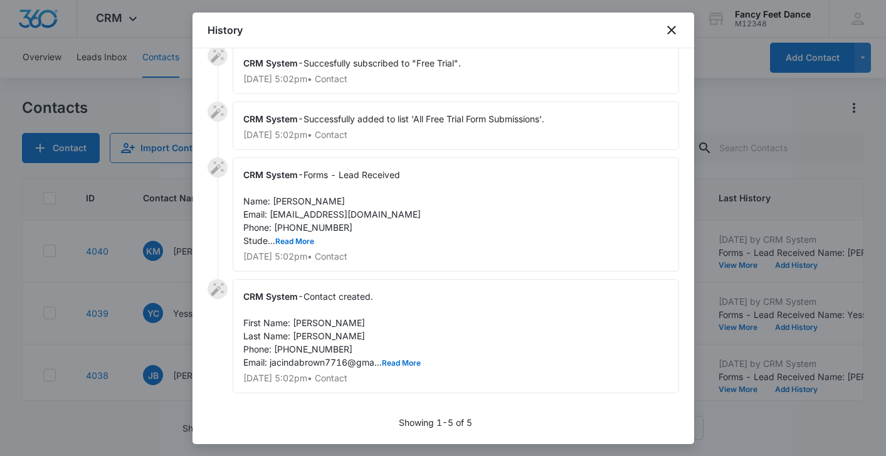
click at [297, 231] on span "Forms - Lead Received Name: [PERSON_NAME] Email: [EMAIL_ADDRESS][DOMAIN_NAME] P…" at bounding box center [331, 207] width 177 height 77
click at [297, 239] on button "Read More" at bounding box center [294, 242] width 39 height 8
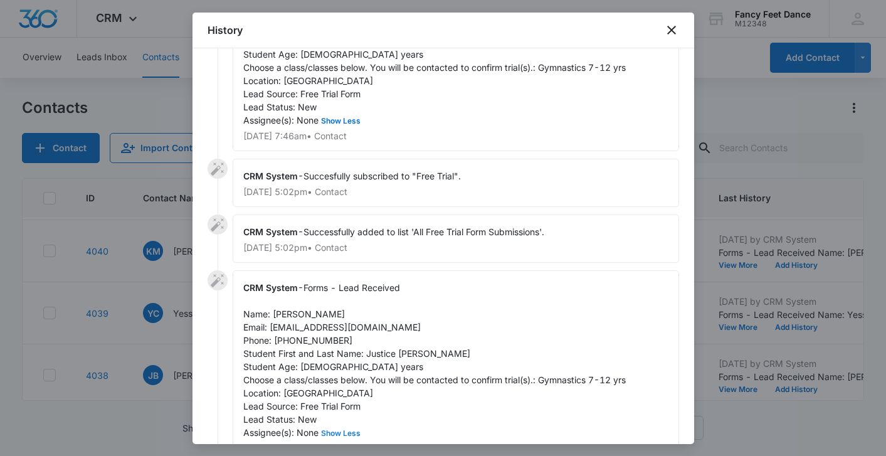
scroll to position [0, 0]
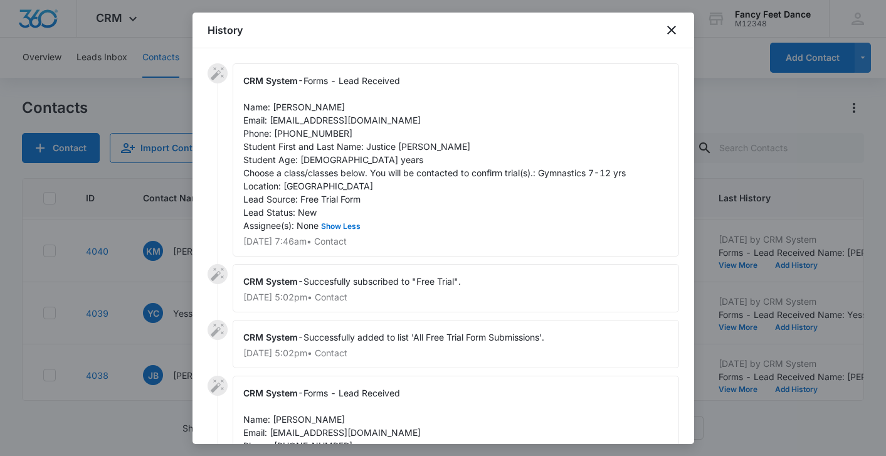
click at [386, 147] on span "Forms - Lead Received Name: [PERSON_NAME] Email: [EMAIL_ADDRESS][DOMAIN_NAME] P…" at bounding box center [434, 153] width 383 height 156
click at [293, 108] on span "Forms - Lead Received Name: [PERSON_NAME] Email: [EMAIL_ADDRESS][DOMAIN_NAME] P…" at bounding box center [434, 153] width 383 height 156
click at [310, 125] on div "CRM System - Forms - Lead Received Name: [PERSON_NAME] Email: [EMAIL_ADDRESS][D…" at bounding box center [456, 159] width 447 height 193
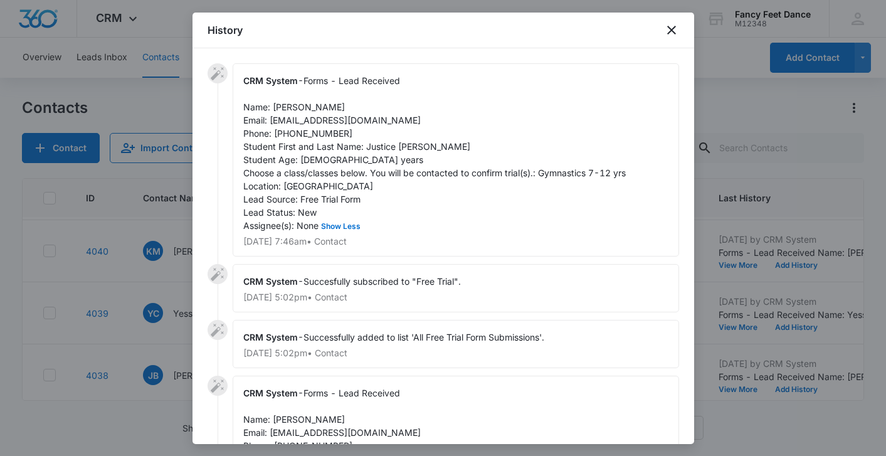
click at [310, 127] on div "CRM System - Forms - Lead Received Name: [PERSON_NAME] Email: [EMAIL_ADDRESS][D…" at bounding box center [456, 159] width 447 height 193
click at [309, 129] on span "Forms - Lead Received Name: [PERSON_NAME] Email: [EMAIL_ADDRESS][DOMAIN_NAME] P…" at bounding box center [434, 153] width 383 height 156
click at [167, 314] on div at bounding box center [443, 228] width 886 height 456
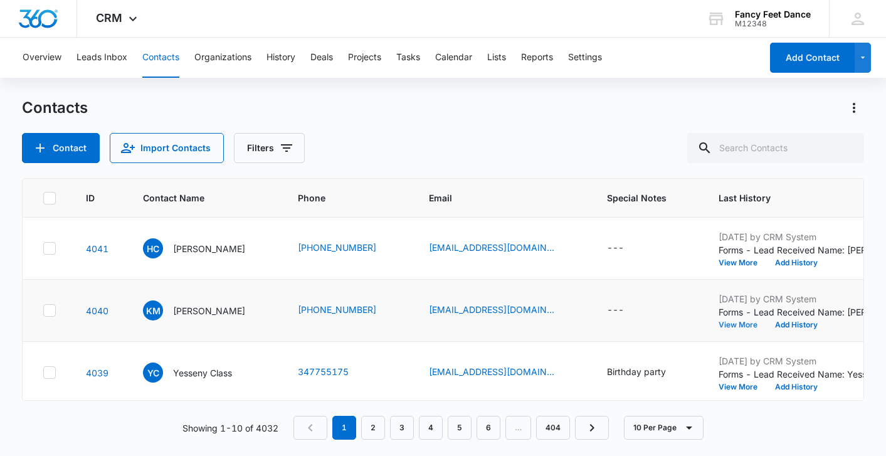
click at [726, 328] on button "View More" at bounding box center [743, 325] width 48 height 8
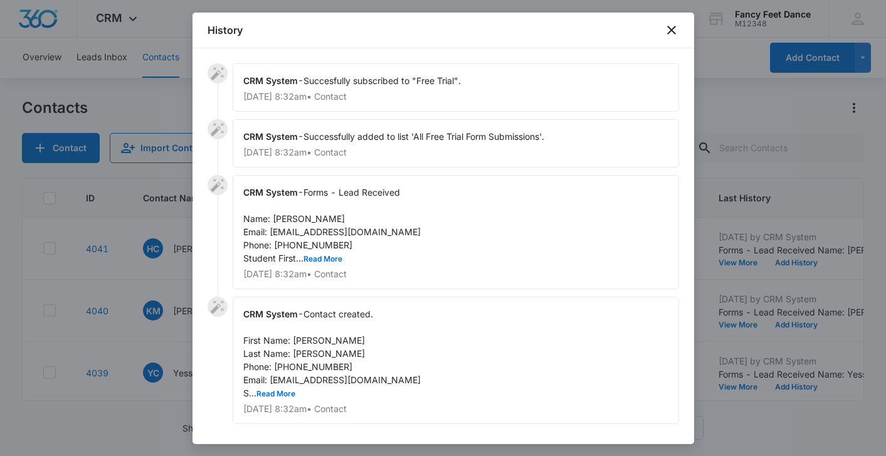
click at [307, 263] on span "Forms - Lead Received Name: [PERSON_NAME] Email: [EMAIL_ADDRESS][DOMAIN_NAME] P…" at bounding box center [331, 225] width 177 height 77
click at [311, 251] on div "CRM System - Forms - Lead Received Name: [PERSON_NAME] Email: [EMAIL_ADDRESS][D…" at bounding box center [456, 232] width 447 height 114
click at [311, 260] on button "Read More" at bounding box center [323, 259] width 39 height 8
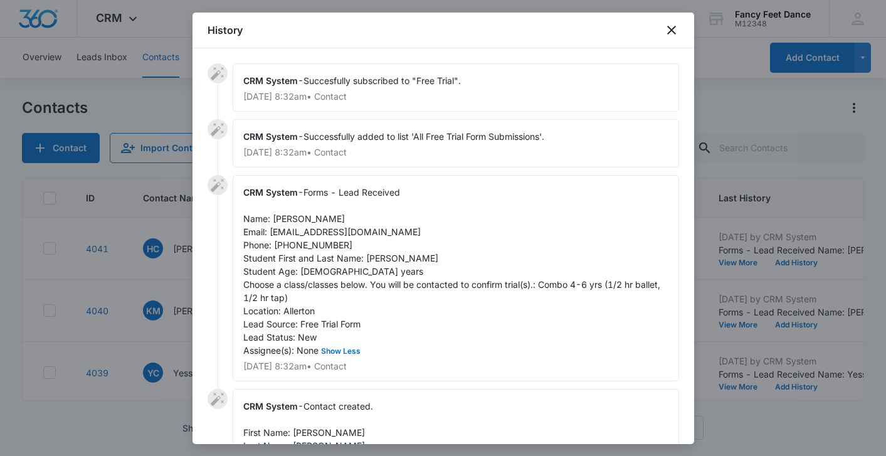
click at [151, 272] on div at bounding box center [443, 228] width 886 height 456
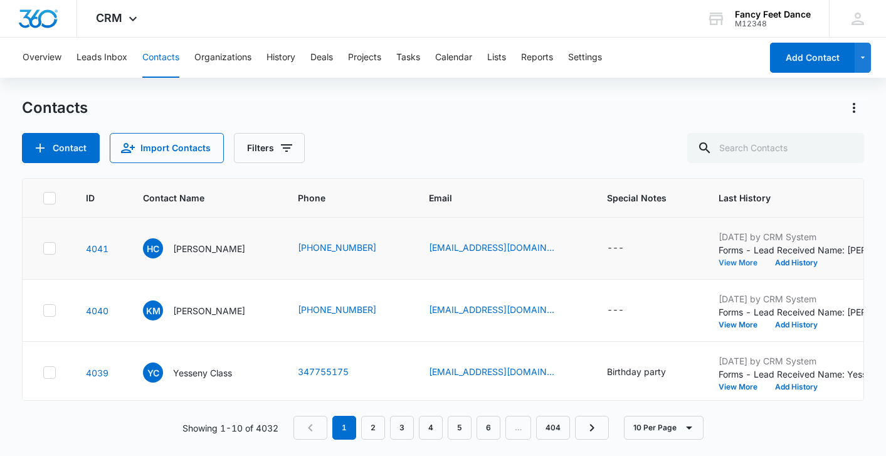
click at [726, 263] on button "View More" at bounding box center [743, 263] width 48 height 8
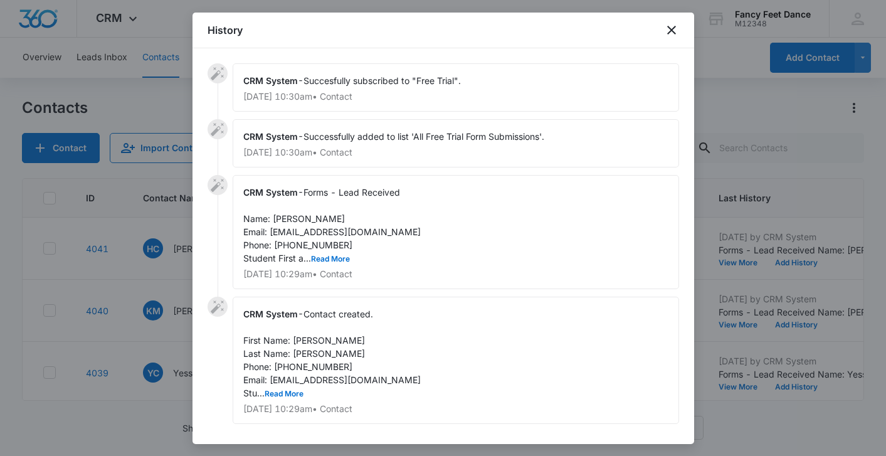
click at [316, 253] on span "Forms - Lead Received Name: [PERSON_NAME] Email: [EMAIL_ADDRESS][DOMAIN_NAME] P…" at bounding box center [331, 225] width 177 height 77
click at [316, 258] on button "Read More" at bounding box center [330, 259] width 39 height 8
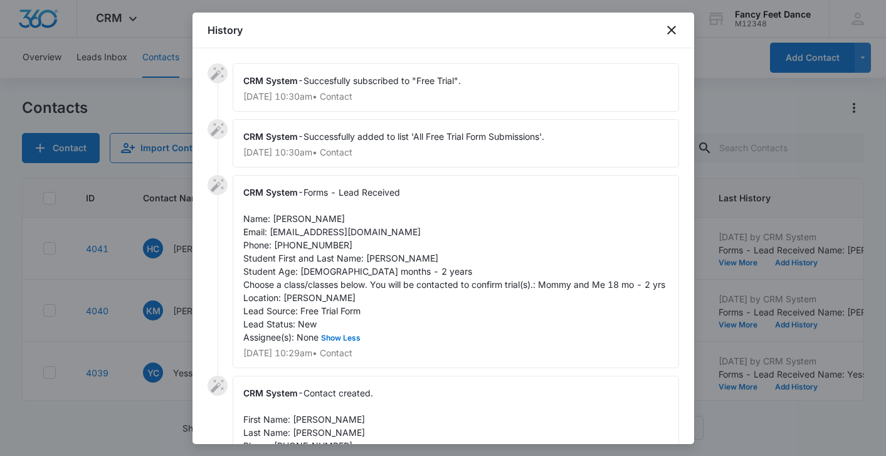
click at [208, 278] on div "CRM System - Forms - Lead Received Name: [PERSON_NAME] Email: [EMAIL_ADDRESS][D…" at bounding box center [444, 275] width 472 height 201
click at [151, 309] on div at bounding box center [443, 228] width 886 height 456
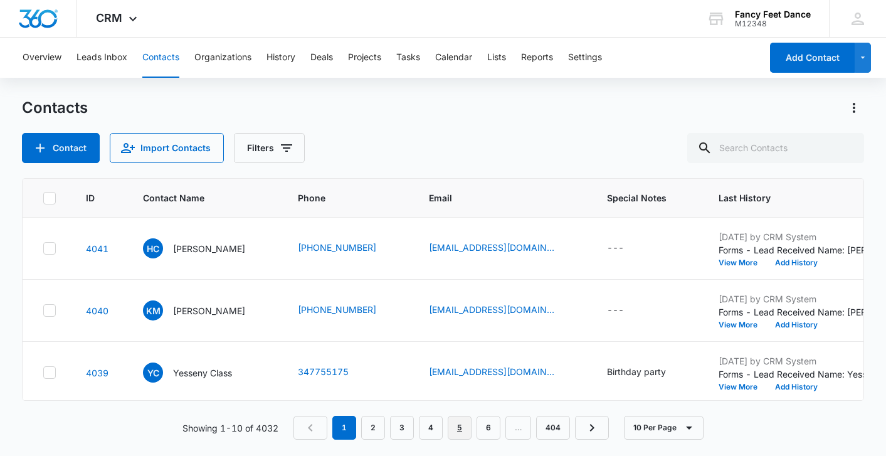
click at [452, 426] on link "5" at bounding box center [460, 428] width 24 height 24
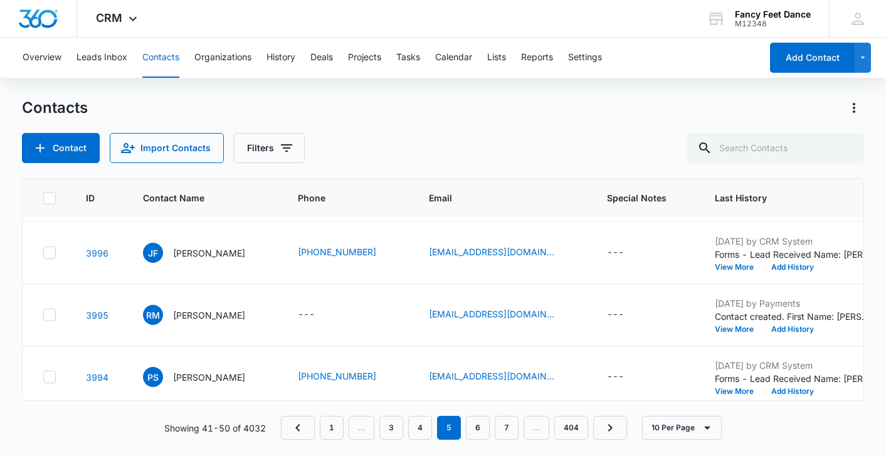
scroll to position [438, 0]
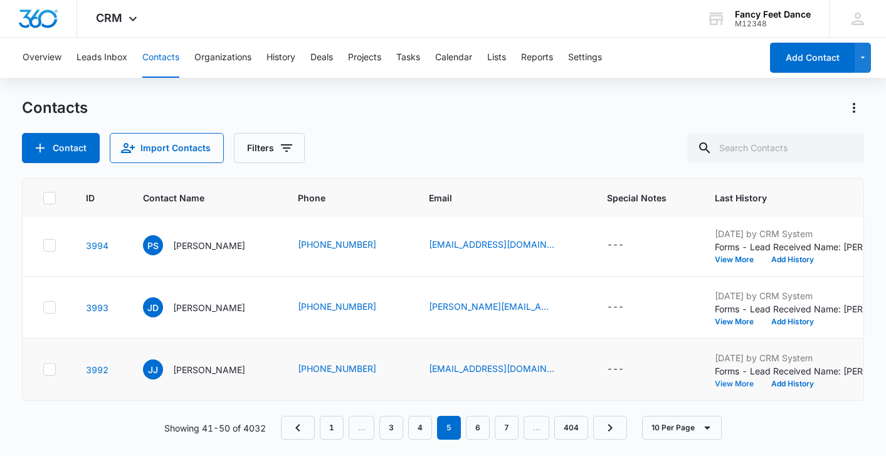
click at [733, 384] on button "View More" at bounding box center [739, 384] width 48 height 8
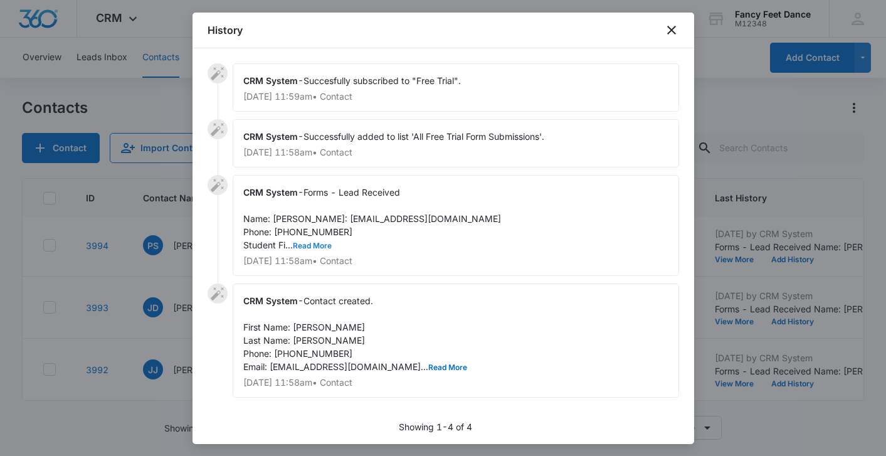
click at [312, 250] on button "Read More" at bounding box center [312, 246] width 39 height 8
